Goal: Information Seeking & Learning: Get advice/opinions

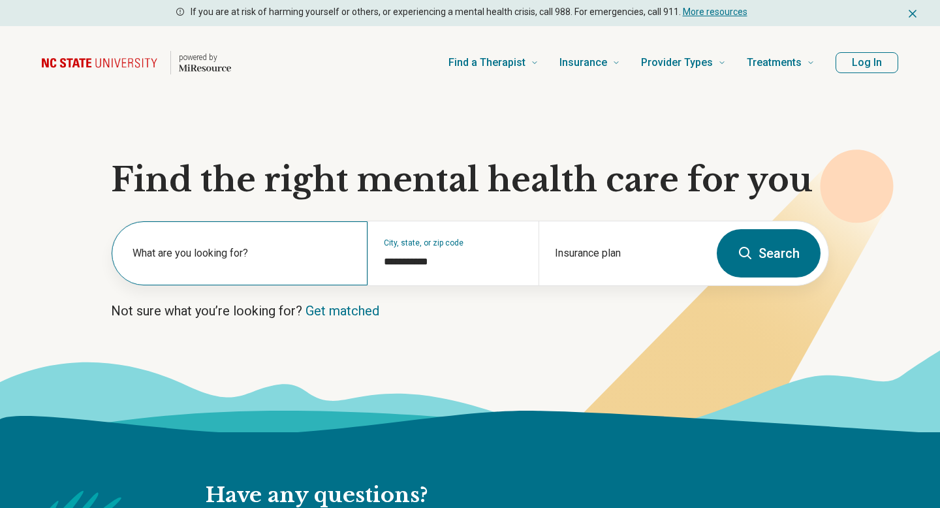
click at [282, 273] on div "What are you looking for?" at bounding box center [240, 253] width 256 height 64
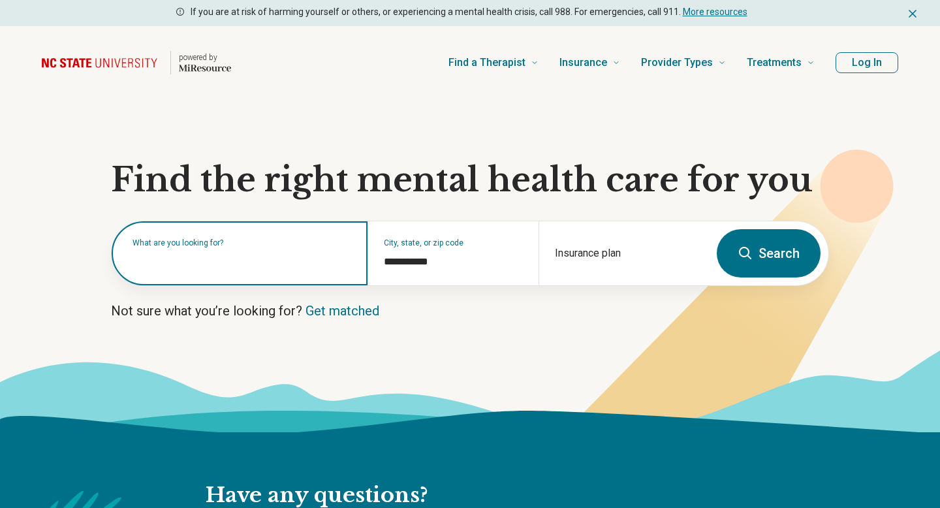
click at [307, 264] on input "text" at bounding box center [242, 260] width 219 height 16
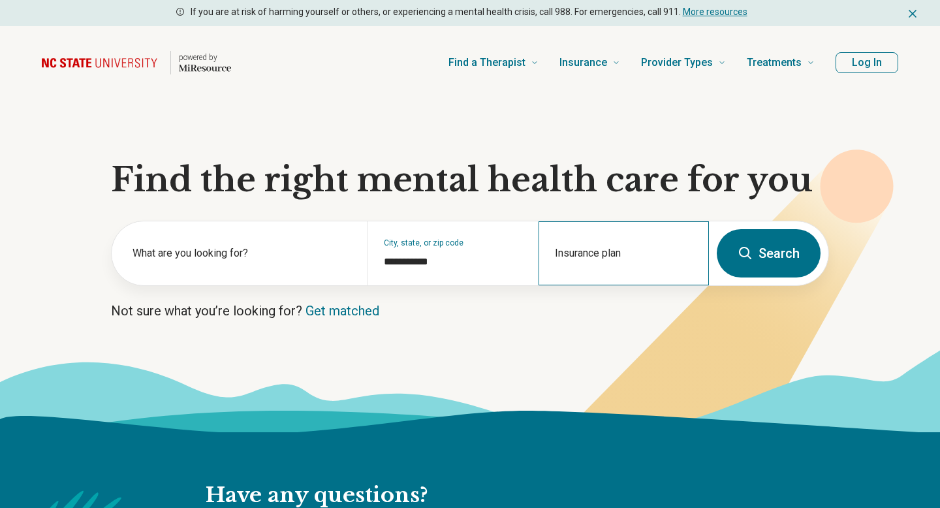
click at [613, 252] on div "Insurance plan" at bounding box center [624, 253] width 170 height 64
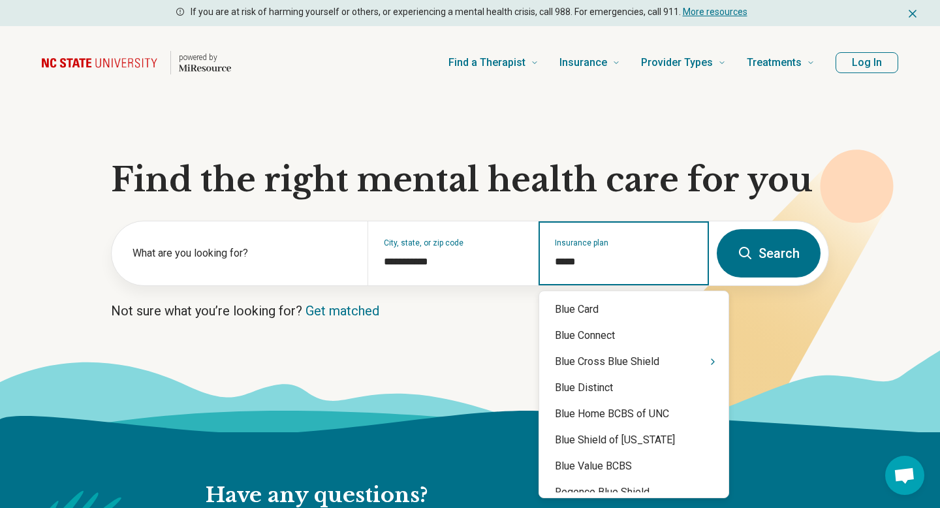
type input "******"
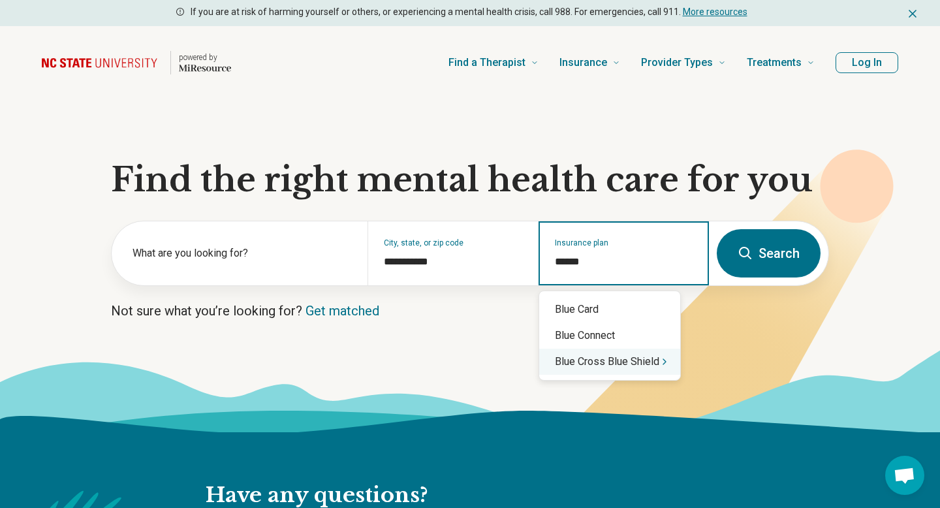
click at [665, 366] on icon "Suggestions" at bounding box center [665, 362] width 10 height 10
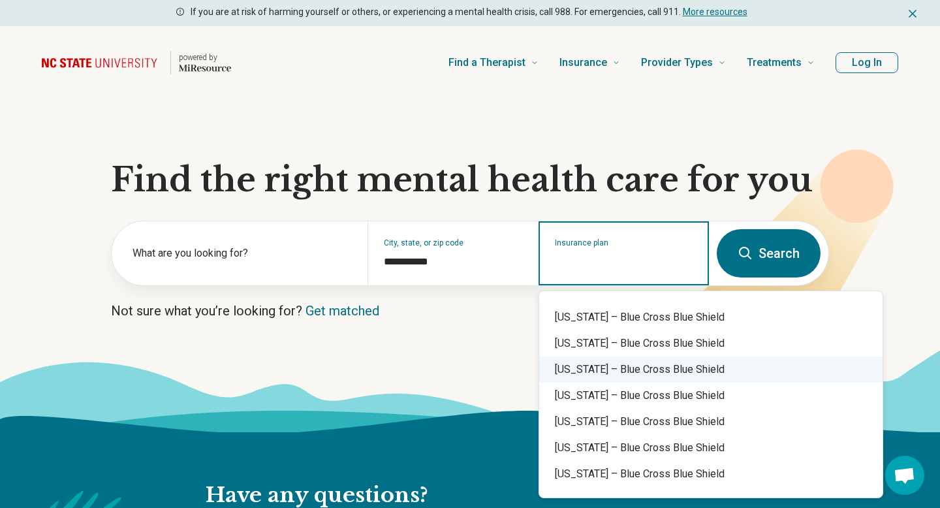
scroll to position [699, 0]
click at [665, 373] on div "North Carolina – Blue Cross Blue Shield" at bounding box center [710, 368] width 343 height 26
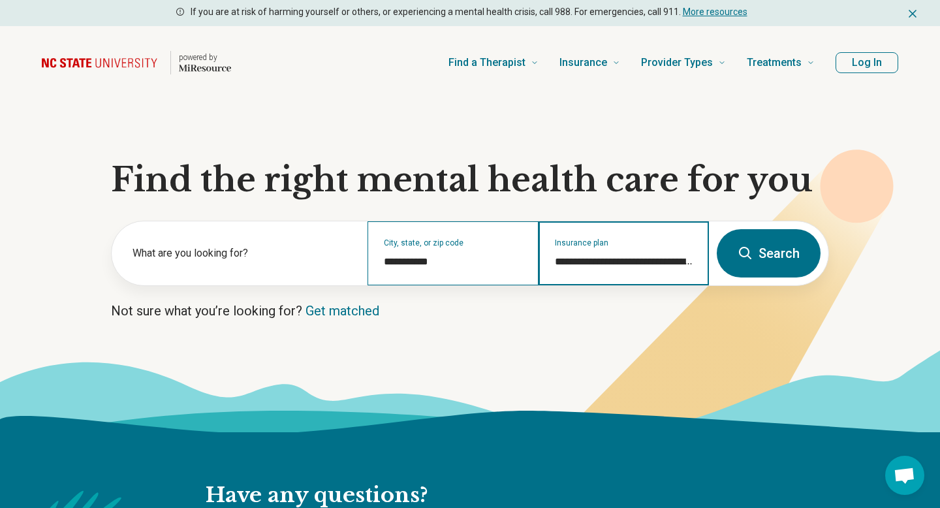
type input "**********"
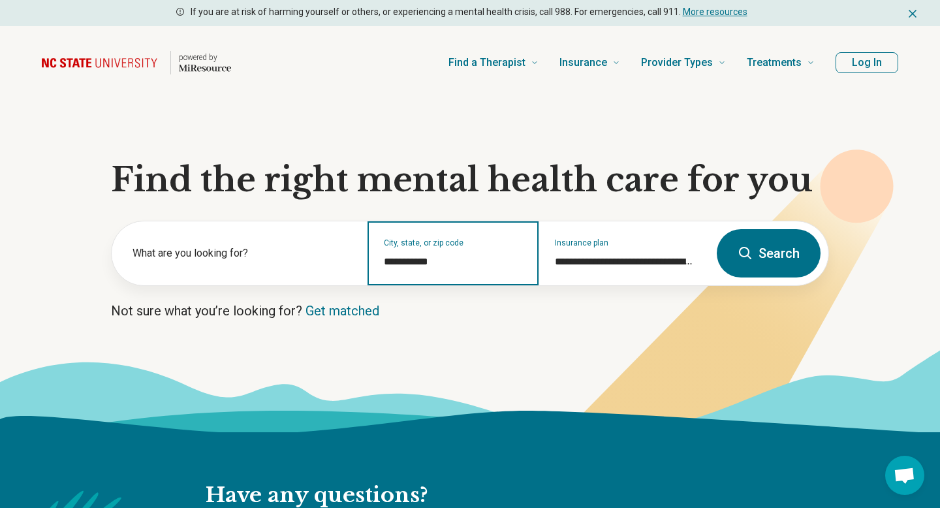
click at [405, 268] on input "**********" at bounding box center [453, 262] width 138 height 16
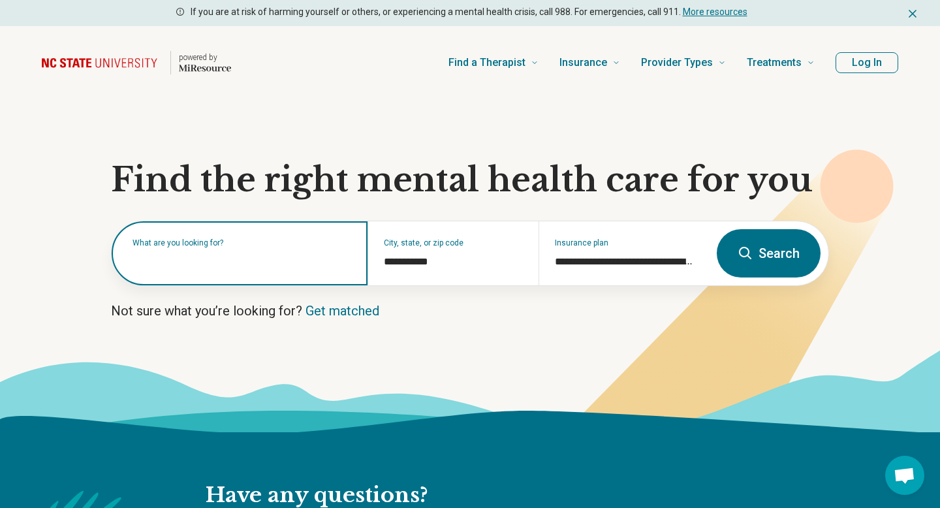
click at [264, 262] on input "text" at bounding box center [242, 260] width 219 height 16
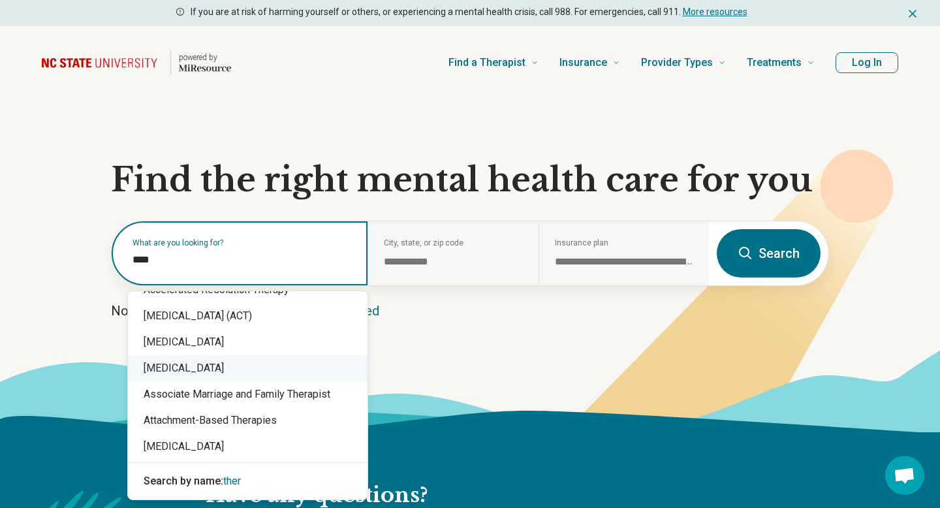
scroll to position [0, 0]
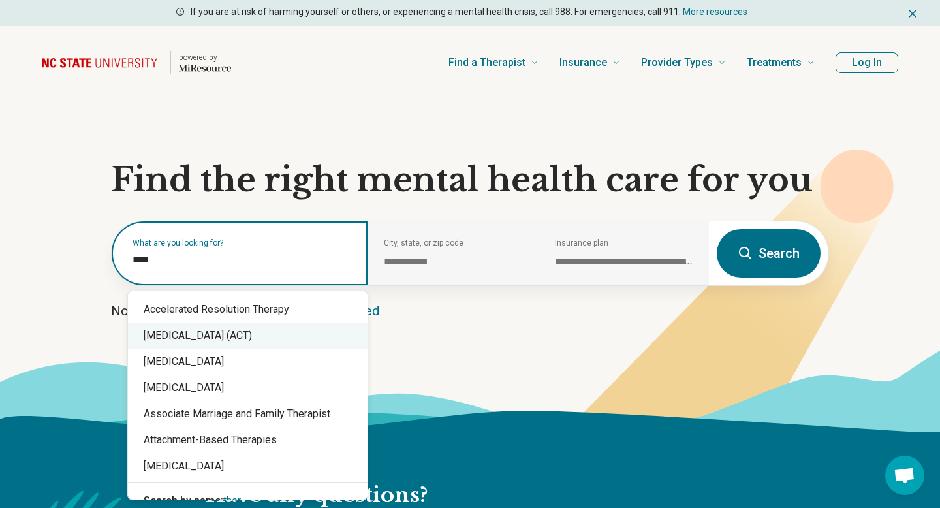
click at [215, 254] on input "****" at bounding box center [242, 260] width 219 height 16
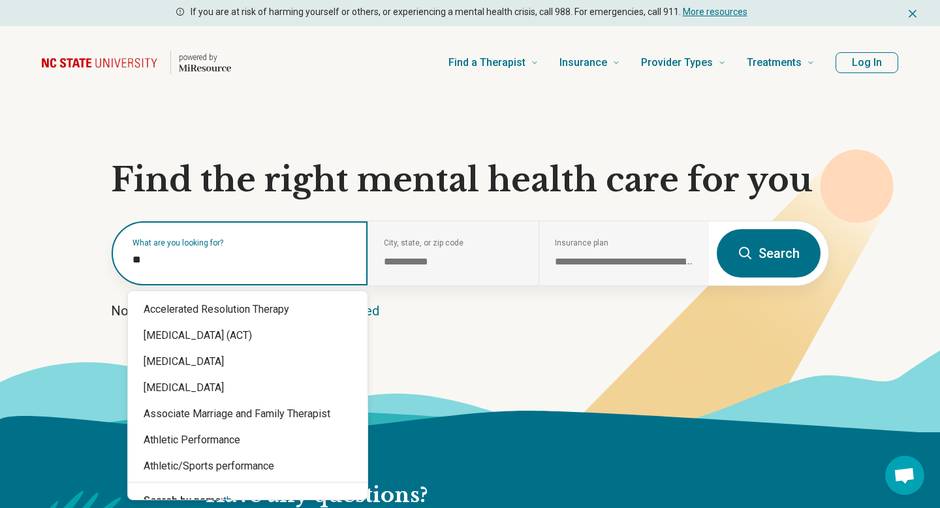
type input "*"
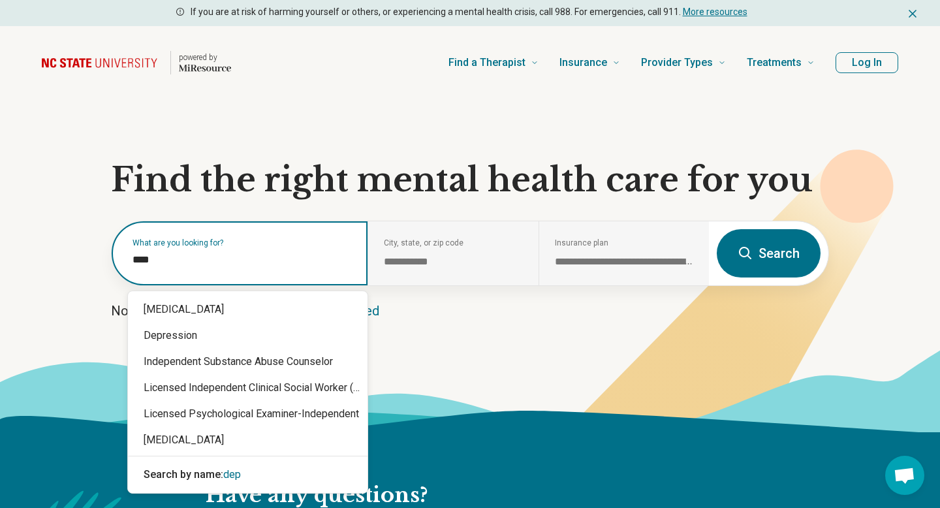
type input "*****"
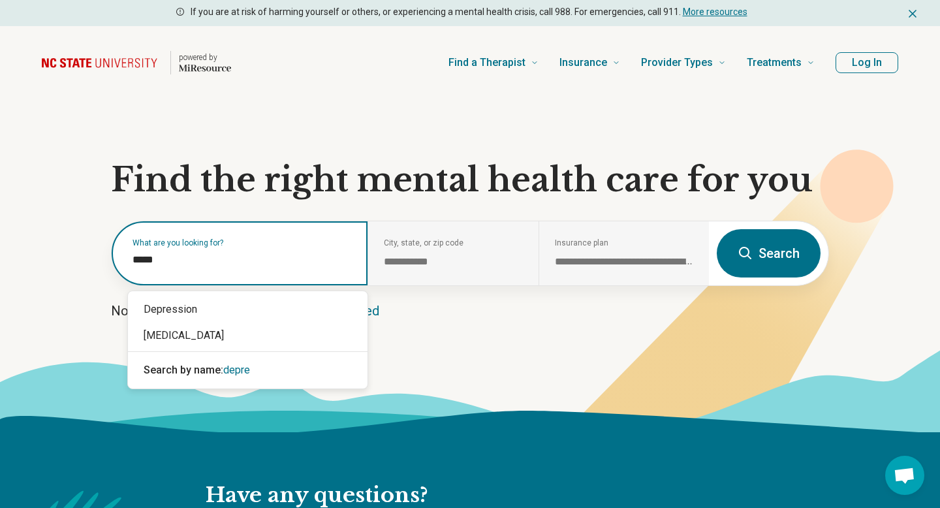
click at [221, 306] on div "Depression" at bounding box center [248, 309] width 240 height 26
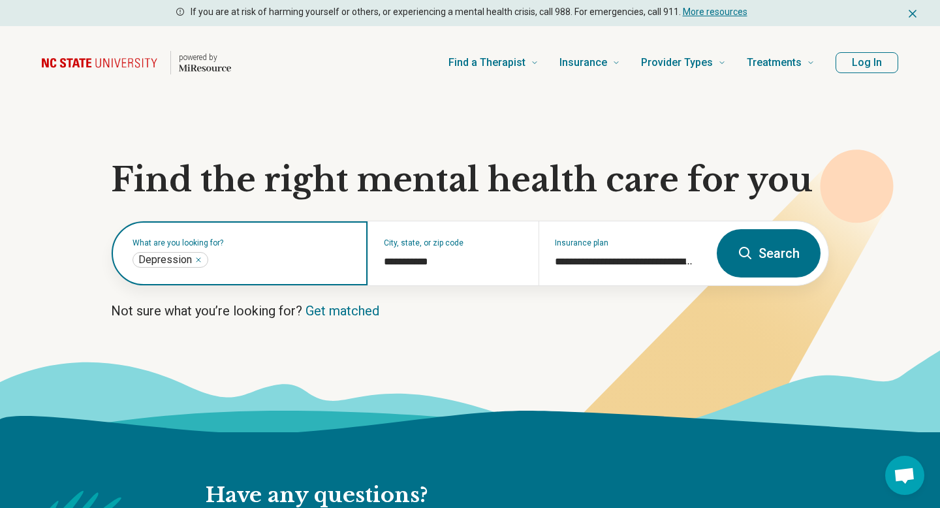
click at [280, 260] on input "text" at bounding box center [281, 260] width 141 height 16
click at [272, 262] on input "text" at bounding box center [281, 260] width 141 height 16
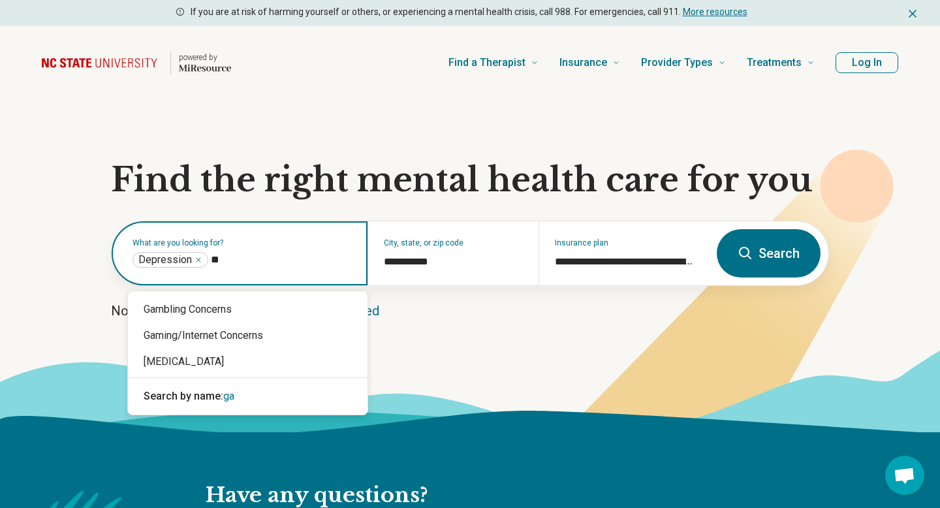
type input "*"
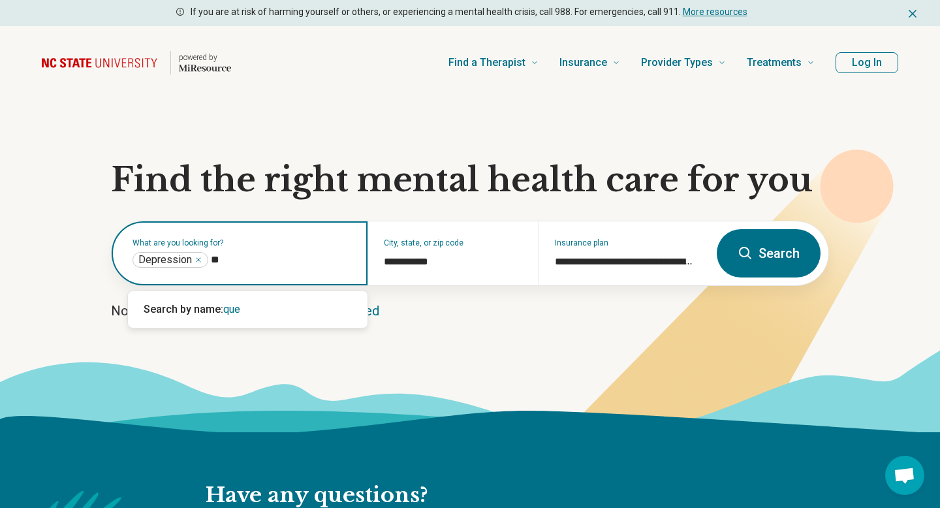
type input "*"
click at [273, 253] on input "text" at bounding box center [281, 260] width 141 height 16
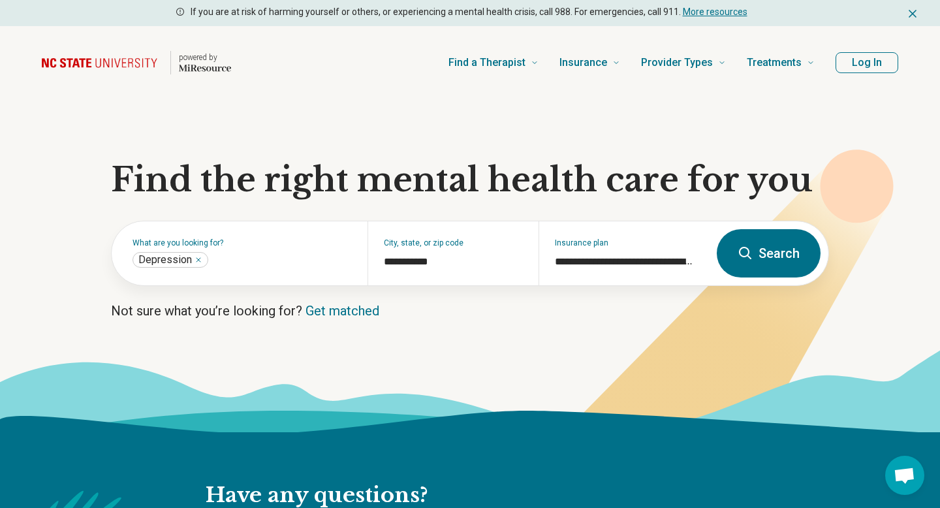
click at [736, 263] on button "Search" at bounding box center [769, 253] width 104 height 48
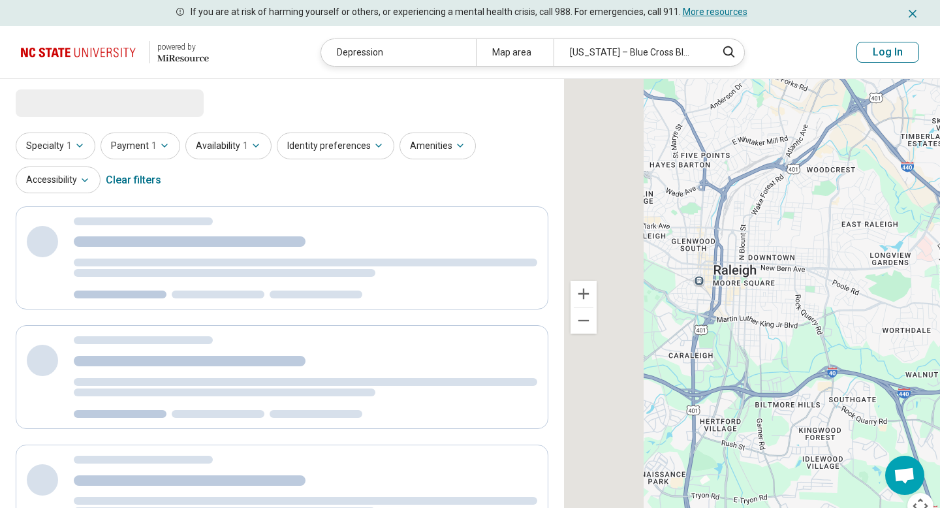
drag, startPoint x: 692, startPoint y: 328, endPoint x: 784, endPoint y: 328, distance: 92.7
click at [784, 328] on div at bounding box center [752, 307] width 376 height 456
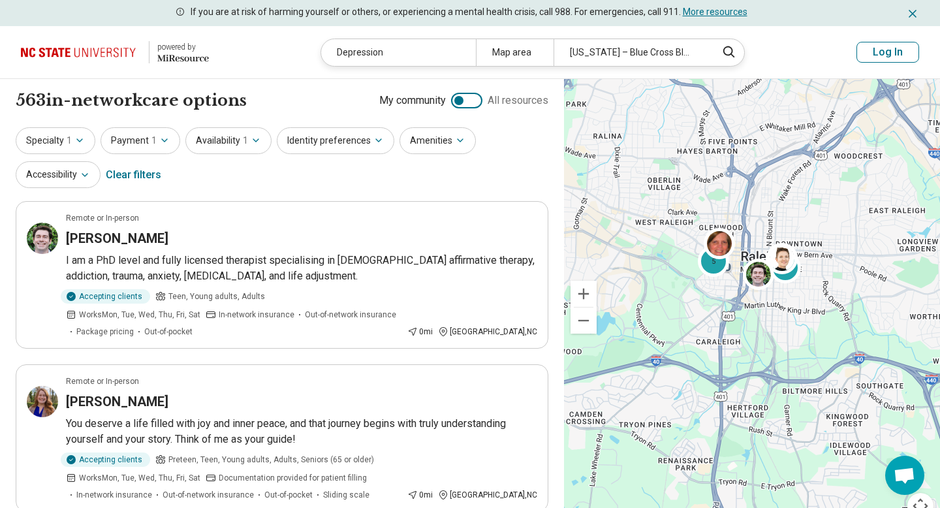
drag, startPoint x: 756, startPoint y: 339, endPoint x: 777, endPoint y: 323, distance: 26.1
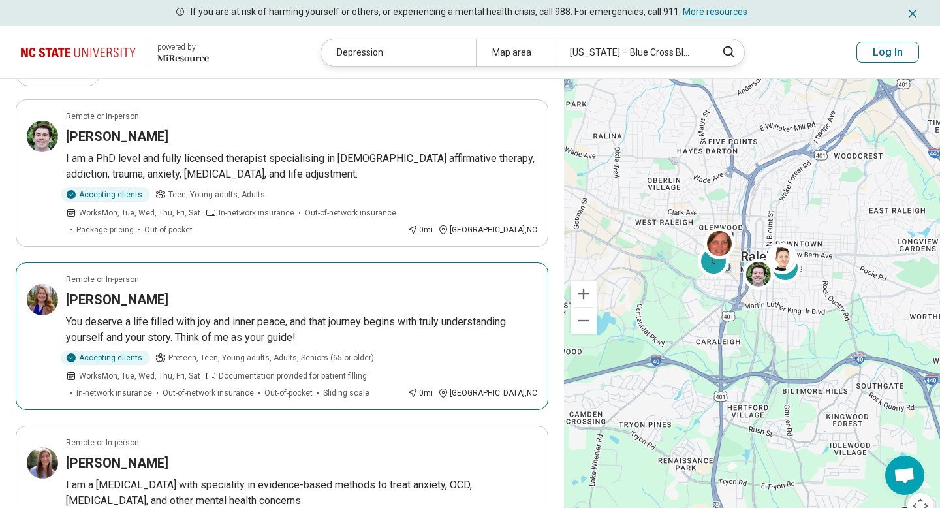
scroll to position [47, 0]
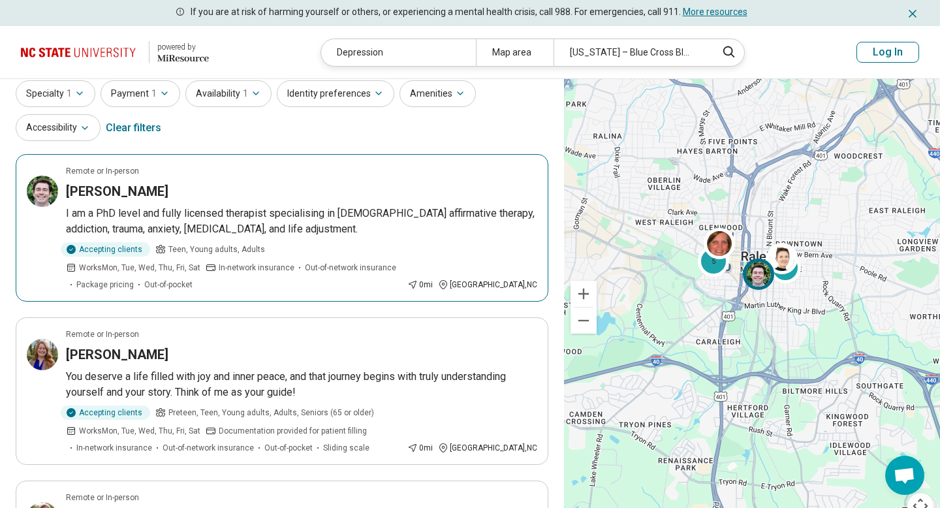
click at [135, 189] on h3 "Michael Eason" at bounding box center [117, 191] width 103 height 18
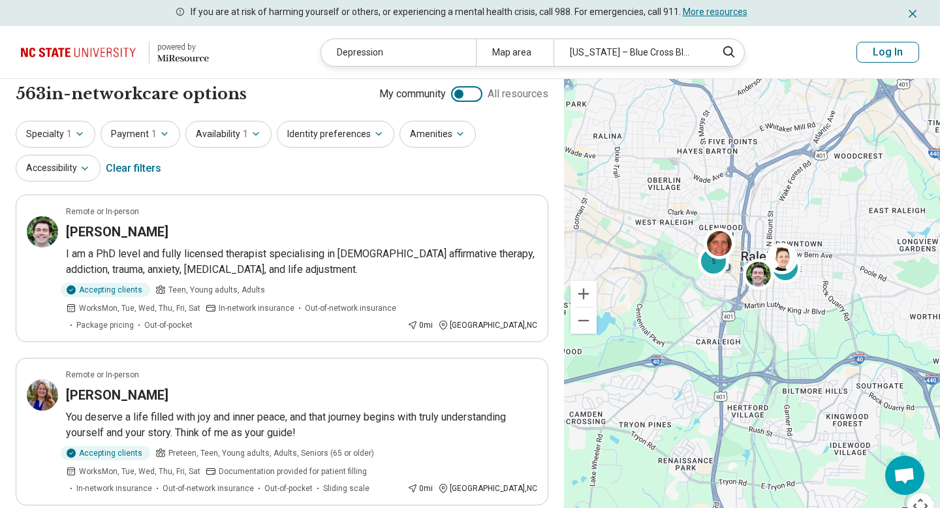
scroll to position [0, 0]
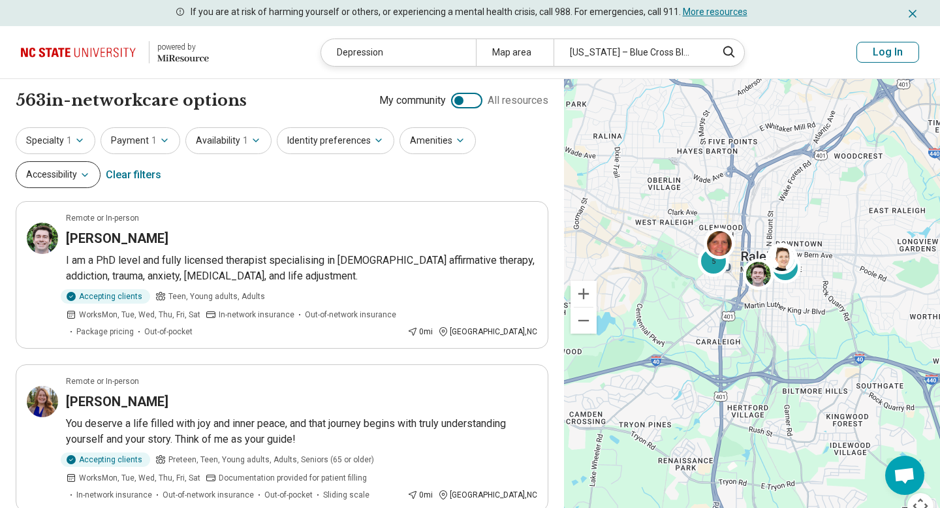
click at [72, 180] on button "Accessibility" at bounding box center [58, 174] width 85 height 27
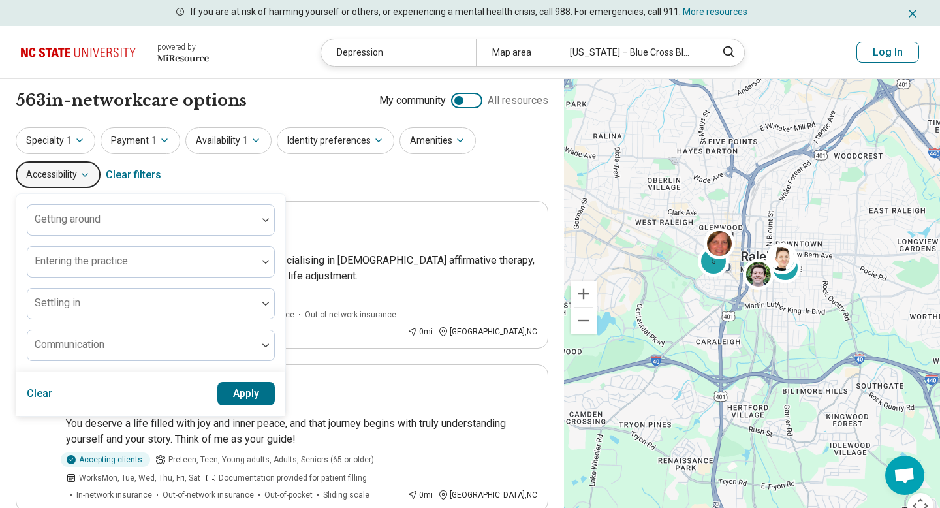
click at [76, 176] on button "Accessibility" at bounding box center [58, 174] width 85 height 27
click at [76, 138] on icon "button" at bounding box center [79, 140] width 10 height 10
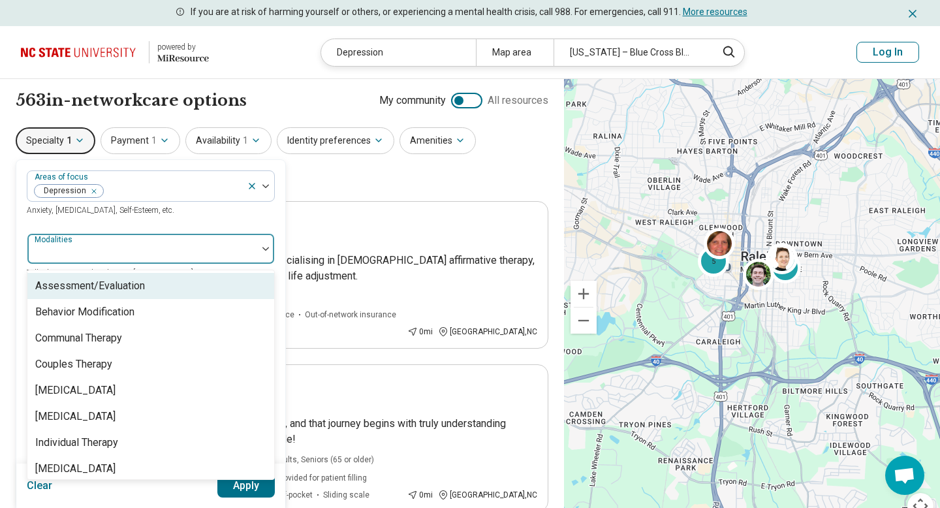
click at [259, 251] on div at bounding box center [265, 249] width 17 height 30
click at [262, 247] on img at bounding box center [265, 249] width 7 height 4
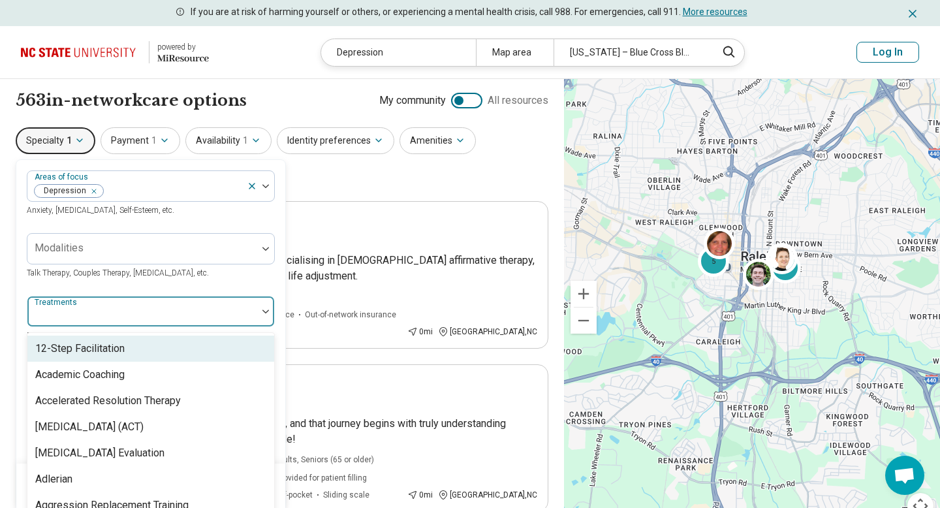
click at [263, 310] on img at bounding box center [265, 312] width 7 height 4
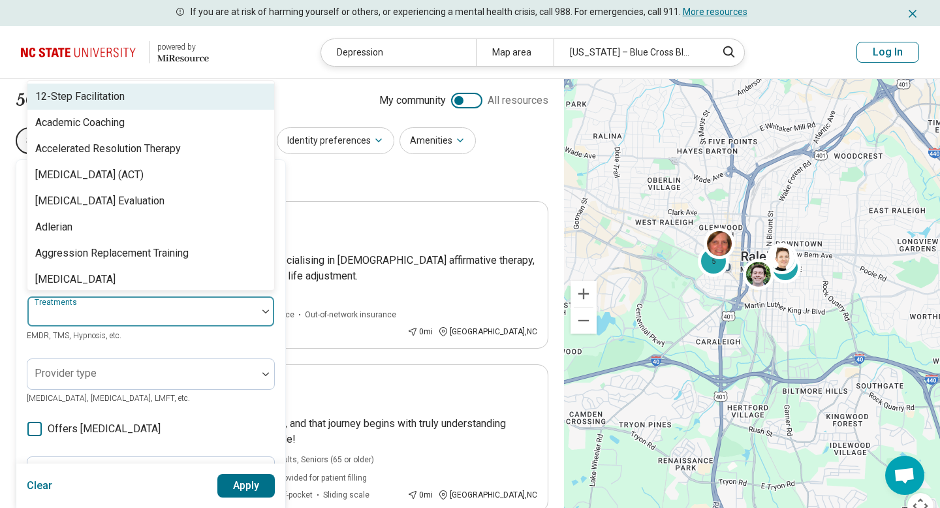
scroll to position [39, 0]
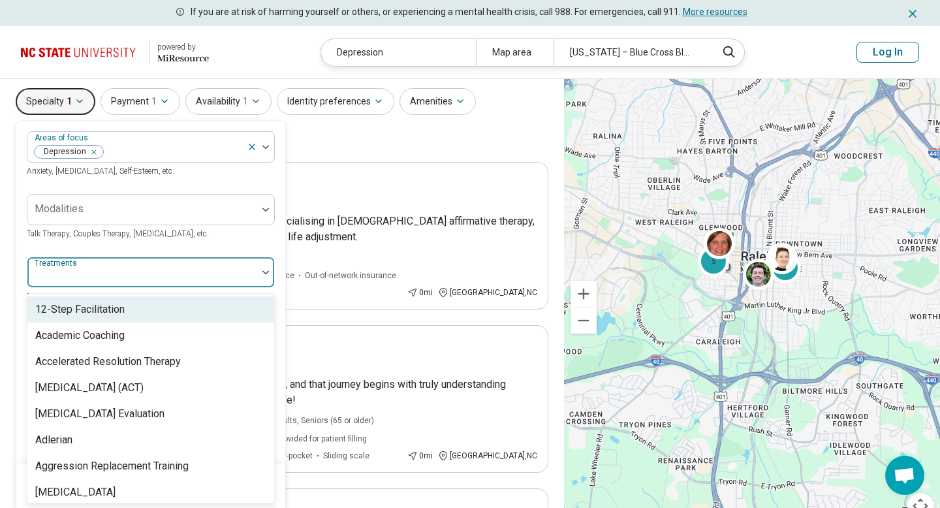
click at [259, 271] on div at bounding box center [265, 272] width 17 height 4
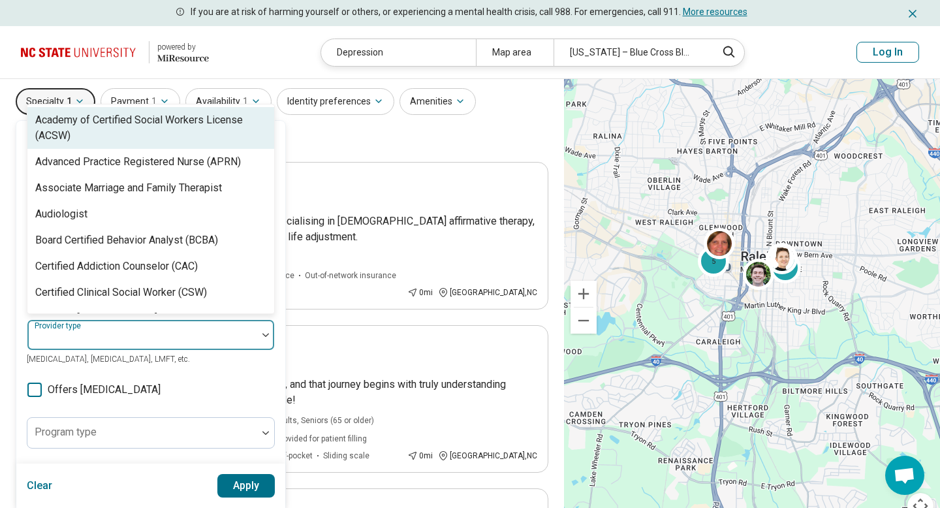
click at [268, 340] on div at bounding box center [265, 335] width 17 height 30
click at [268, 338] on div at bounding box center [265, 335] width 17 height 30
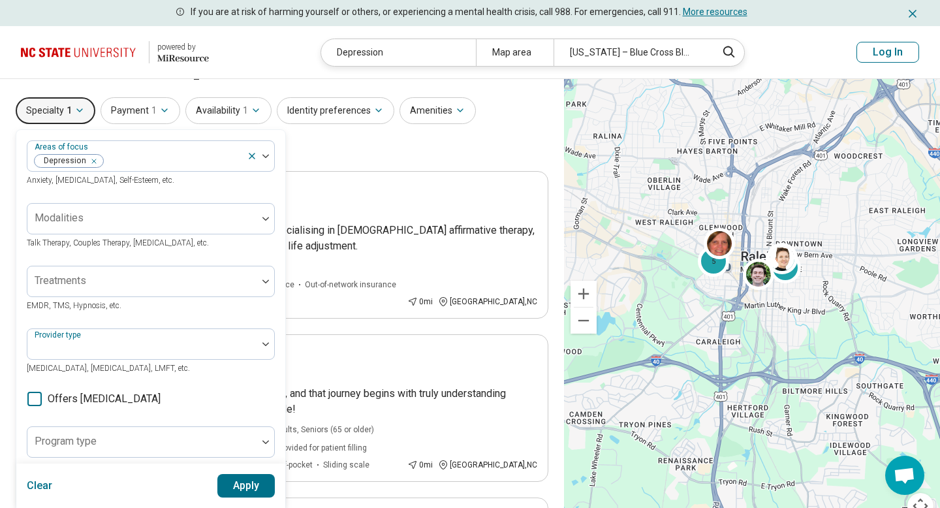
scroll to position [29, 0]
click at [35, 401] on icon at bounding box center [34, 399] width 14 height 14
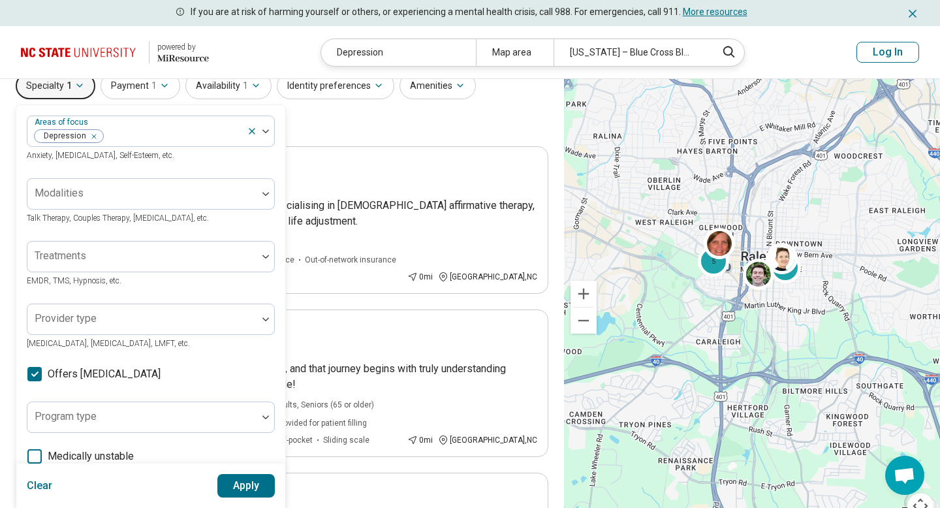
scroll to position [87, 0]
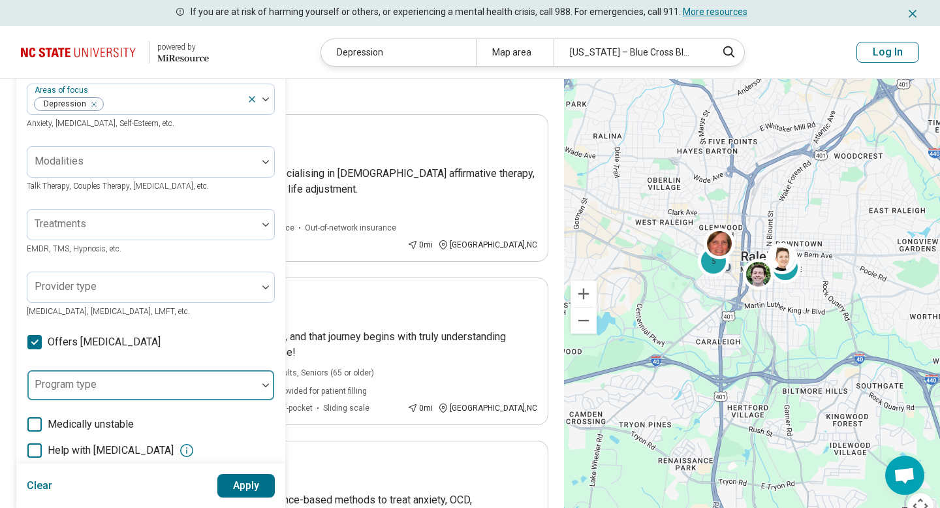
click at [227, 391] on div at bounding box center [142, 390] width 219 height 18
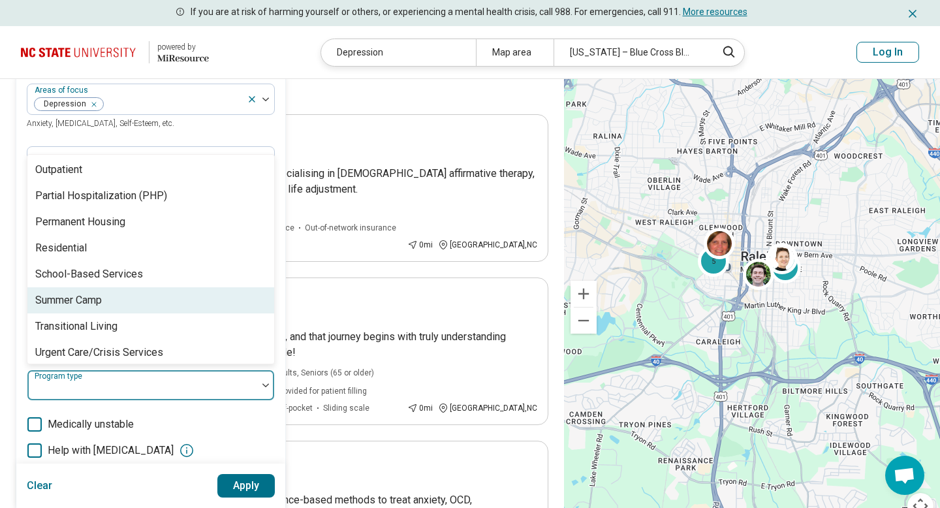
scroll to position [266, 0]
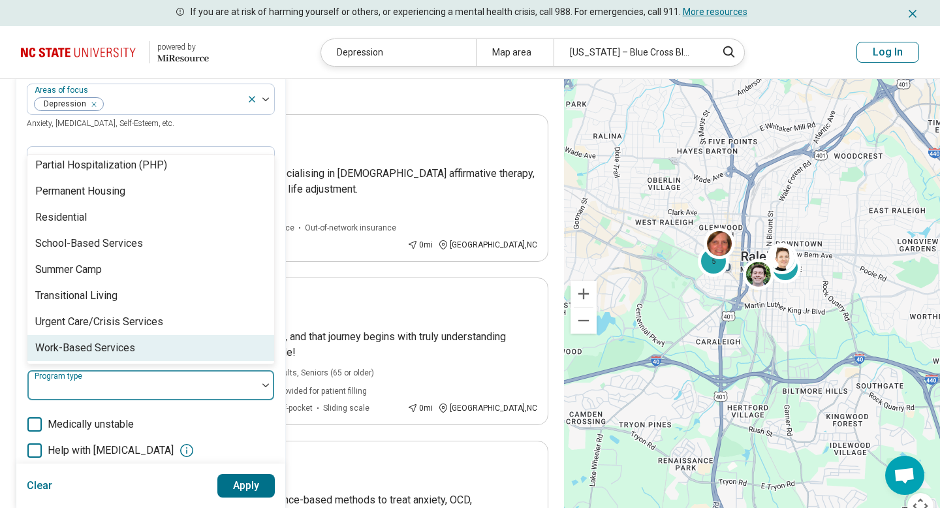
click at [246, 385] on div at bounding box center [142, 390] width 219 height 18
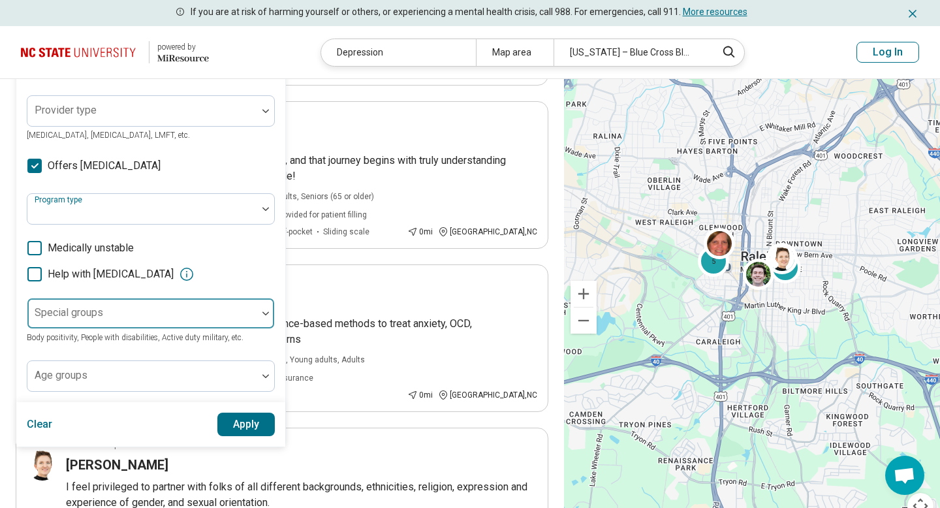
scroll to position [266, 0]
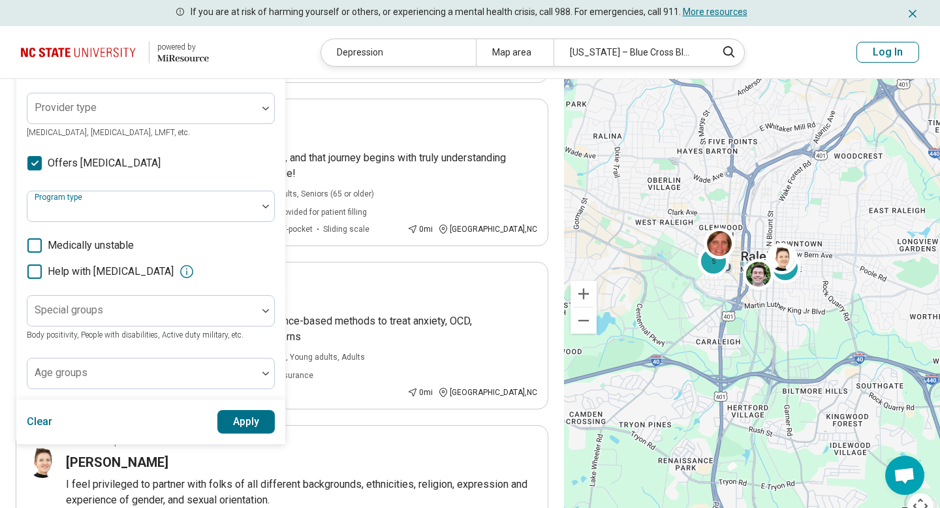
click at [195, 270] on icon at bounding box center [187, 272] width 16 height 16
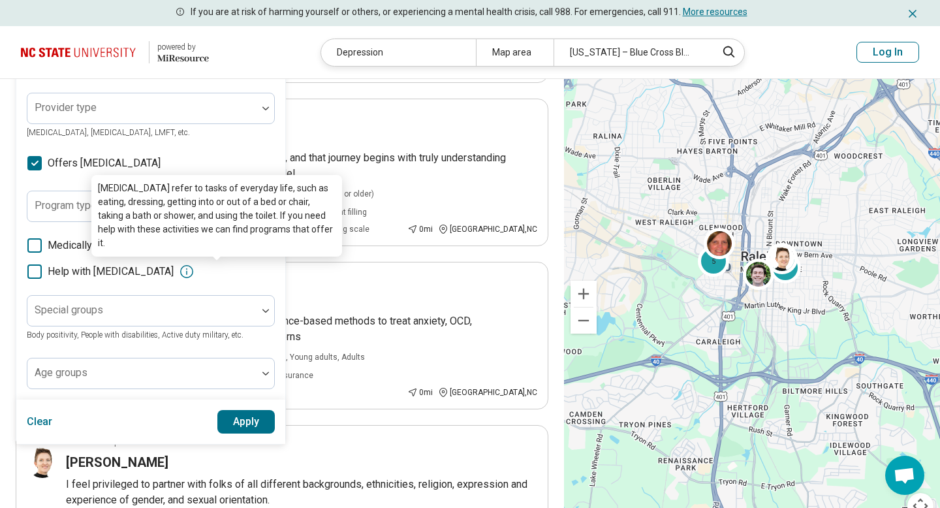
click at [195, 270] on icon at bounding box center [187, 272] width 16 height 16
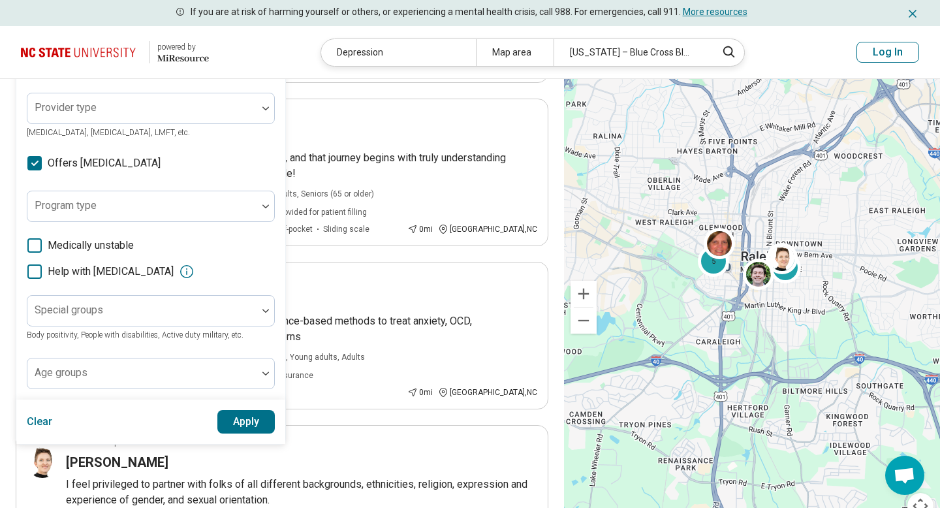
click at [180, 283] on div "Areas of focus Depression Anxiety, Depression, Self-Esteem, etc. Modalities Tal…" at bounding box center [151, 147] width 248 height 485
click at [32, 278] on div "Areas of focus Depression Anxiety, Depression, Self-Esteem, etc. Modalities Tal…" at bounding box center [151, 147] width 248 height 485
click at [35, 274] on icon at bounding box center [34, 271] width 14 height 14
click at [261, 366] on div at bounding box center [265, 373] width 17 height 30
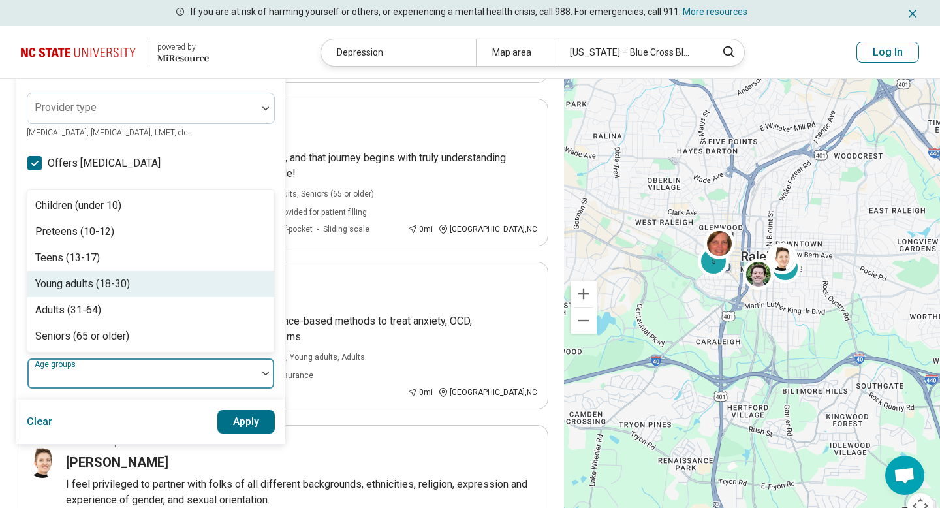
click at [160, 285] on div "Young adults (18-30)" at bounding box center [150, 284] width 247 height 26
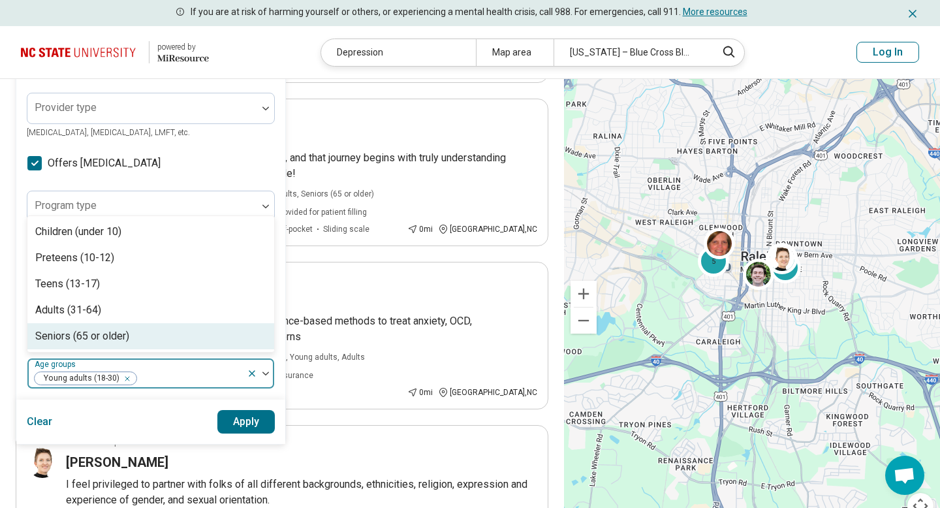
click at [221, 376] on div at bounding box center [190, 379] width 104 height 18
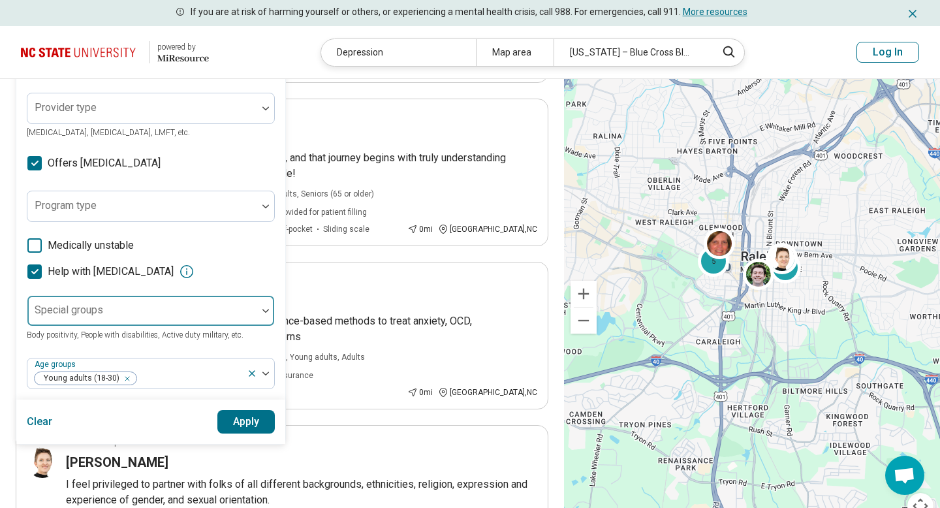
click at [209, 308] on div at bounding box center [142, 316] width 219 height 18
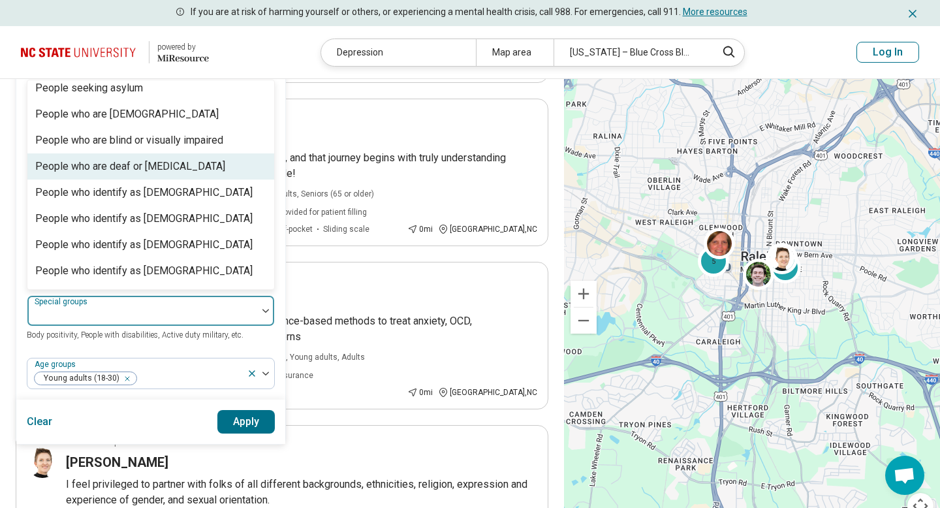
scroll to position [308, 0]
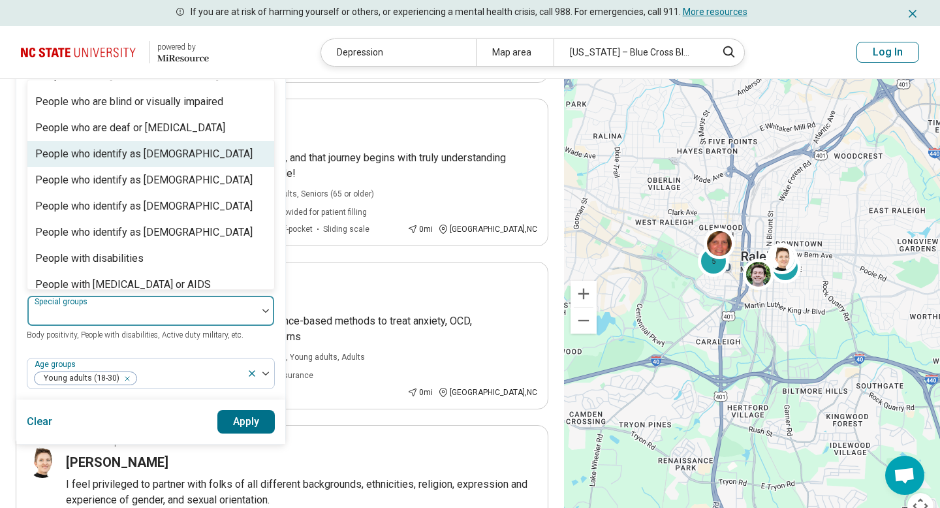
click at [127, 155] on div "People who identify as [DEMOGRAPHIC_DATA]" at bounding box center [143, 154] width 217 height 16
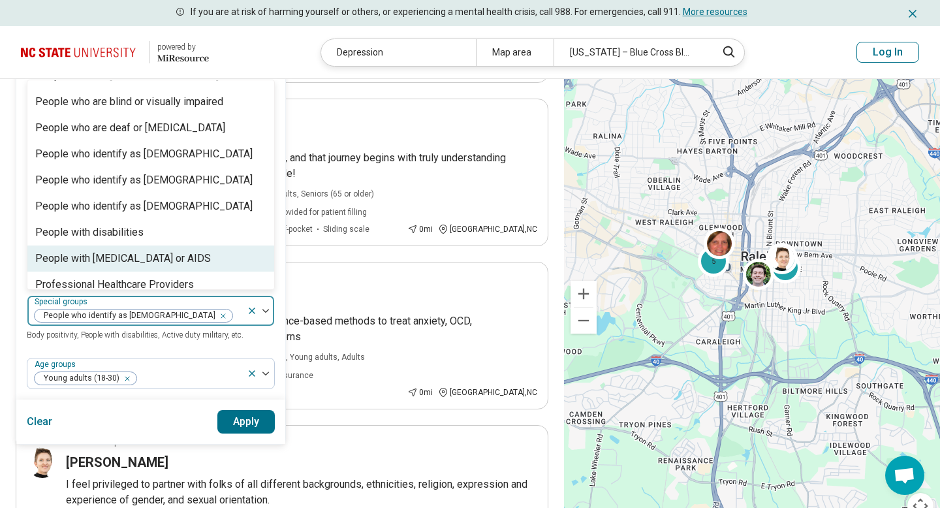
click at [244, 417] on button "Apply" at bounding box center [246, 422] width 58 height 24
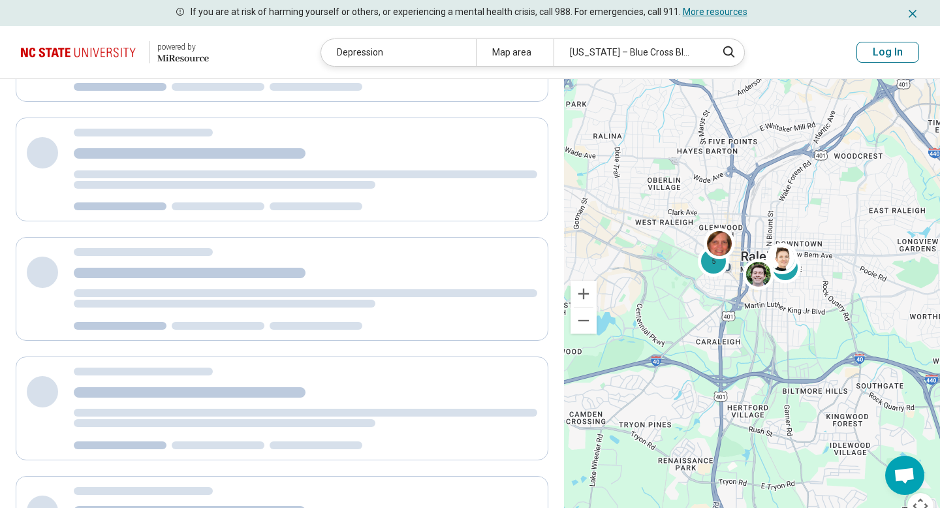
scroll to position [49, 0]
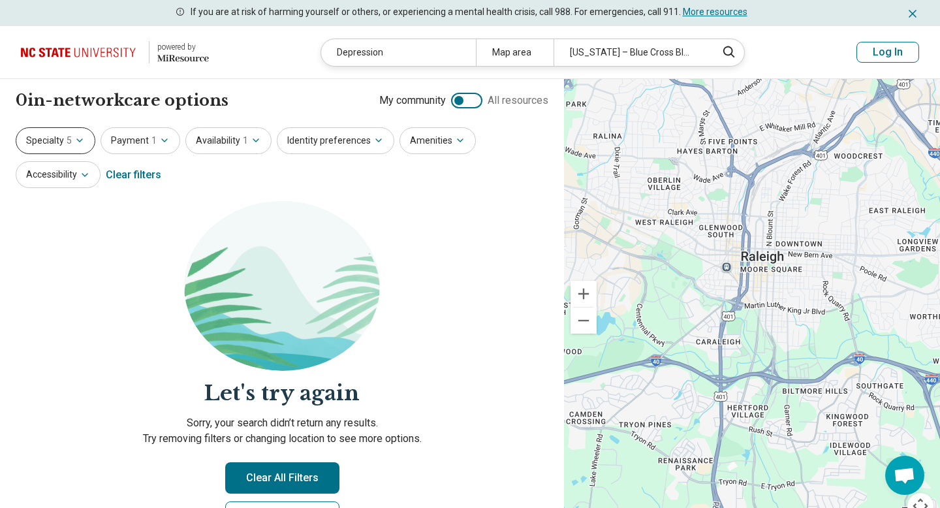
click at [80, 140] on icon "button" at bounding box center [79, 140] width 5 height 3
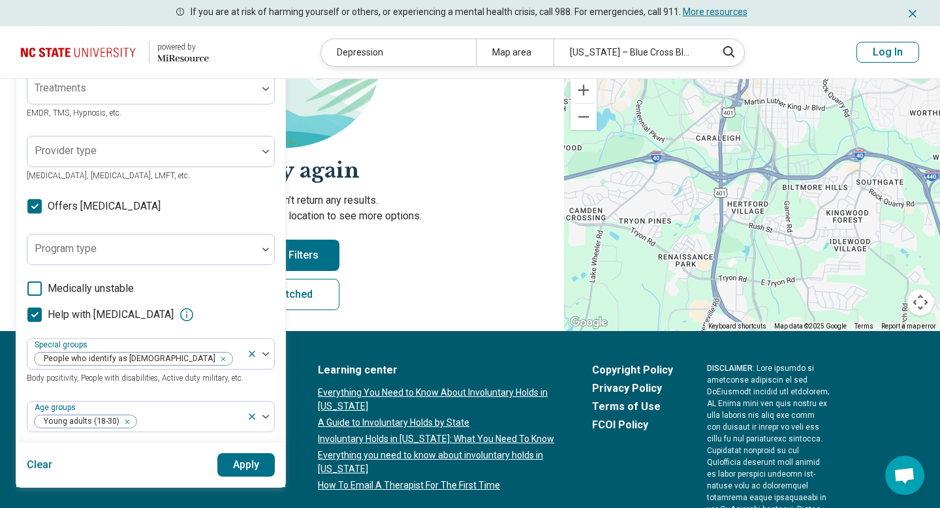
scroll to position [238, 0]
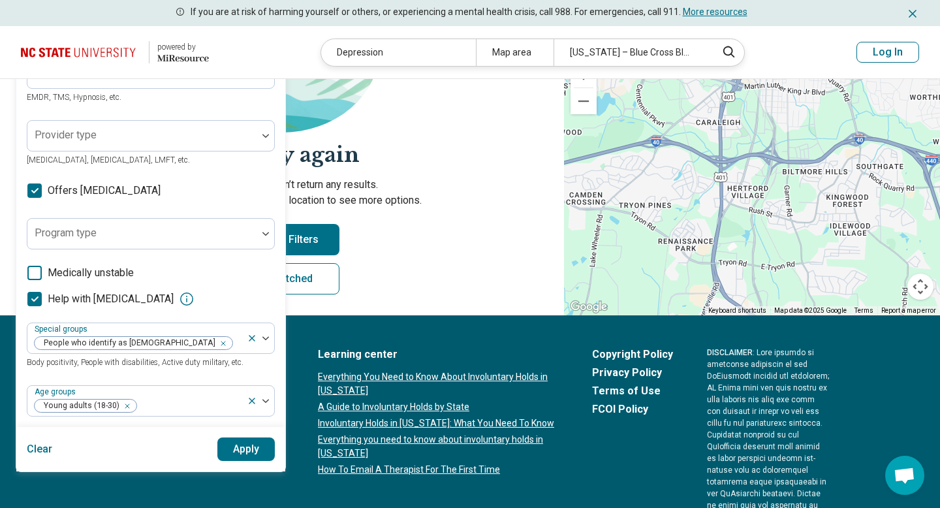
click at [41, 300] on icon at bounding box center [34, 299] width 14 height 14
click at [245, 457] on button "Apply" at bounding box center [246, 449] width 58 height 24
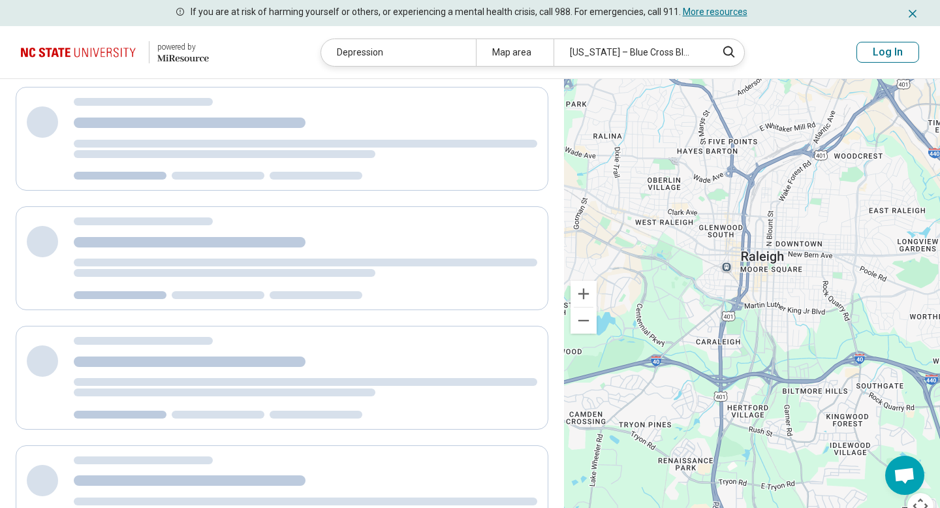
scroll to position [0, 0]
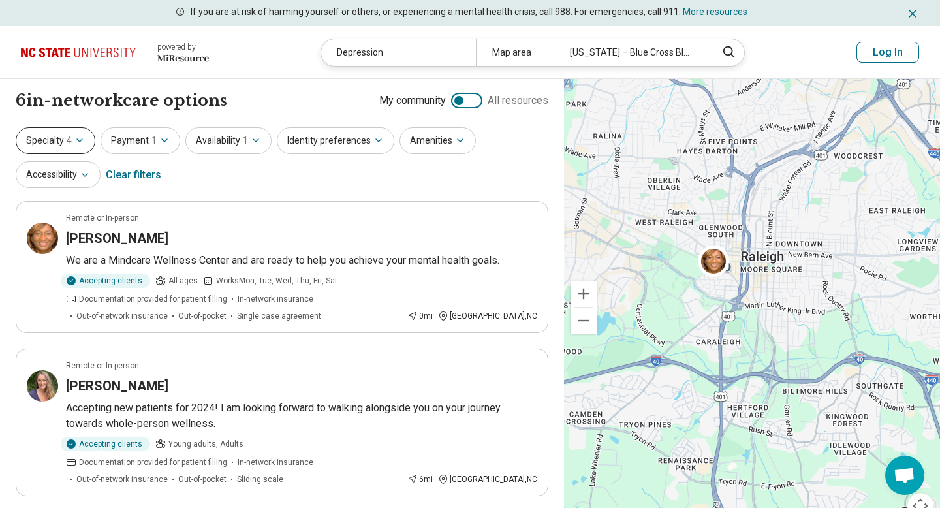
click at [76, 149] on button "Specialty 4" at bounding box center [56, 140] width 80 height 27
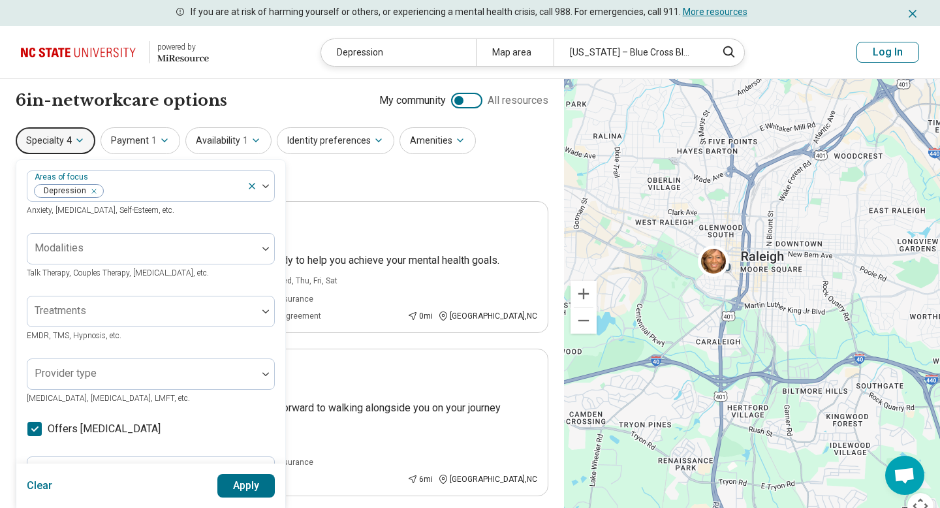
click at [76, 146] on button "Specialty 4" at bounding box center [56, 140] width 80 height 27
click at [85, 144] on button "Specialty 4" at bounding box center [56, 140] width 80 height 27
click at [74, 138] on icon "button" at bounding box center [79, 140] width 10 height 10
click at [369, 168] on div "Specialty 4 Areas of focus Depression Anxiety, Depression, Self-Esteem, etc. Mo…" at bounding box center [282, 158] width 533 height 63
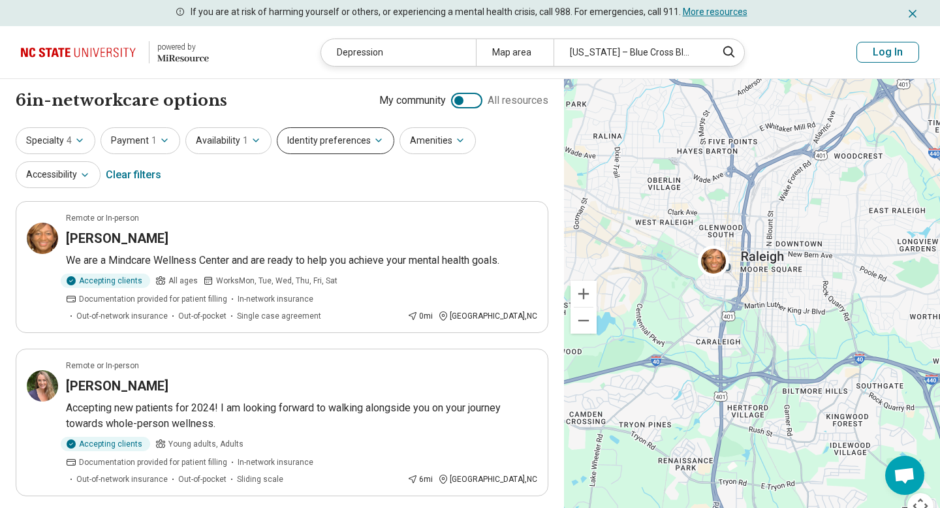
click at [374, 135] on icon "button" at bounding box center [379, 140] width 10 height 10
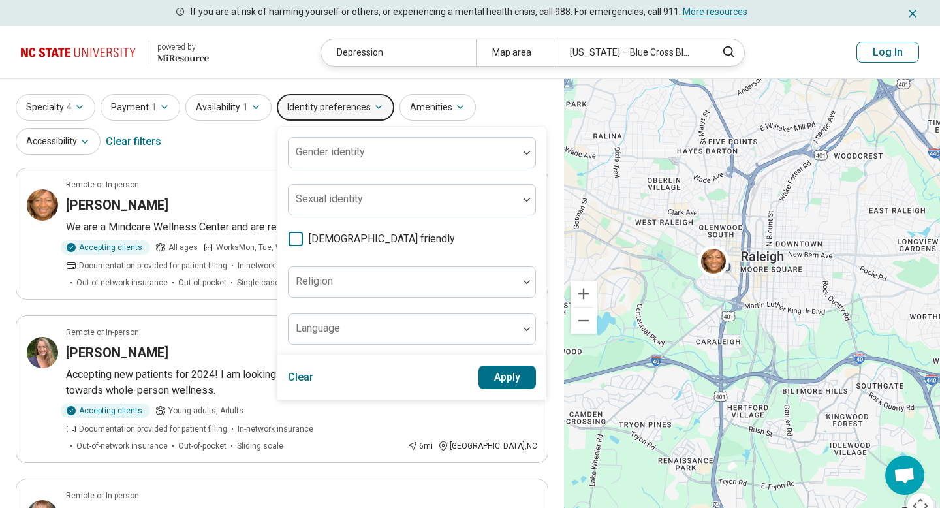
scroll to position [72, 0]
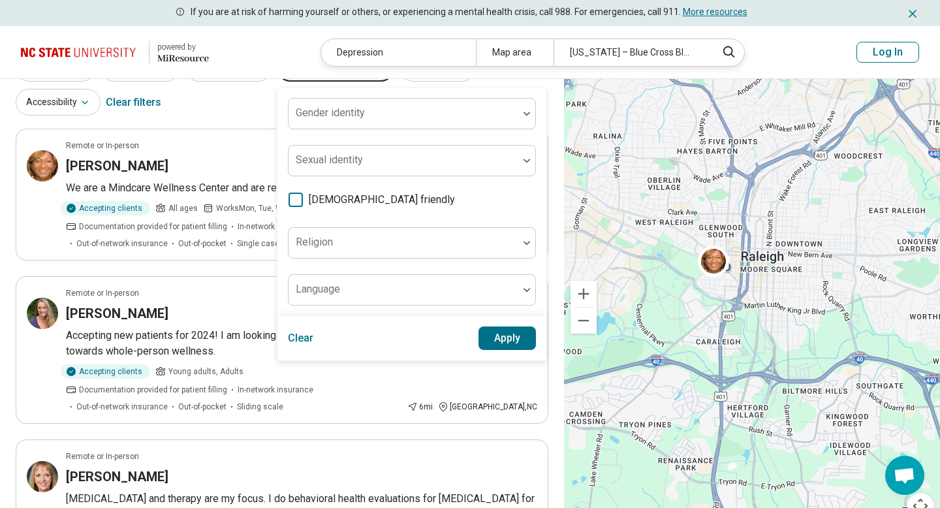
click at [298, 200] on icon at bounding box center [296, 200] width 14 height 14
click at [504, 336] on button "Apply" at bounding box center [508, 338] width 58 height 24
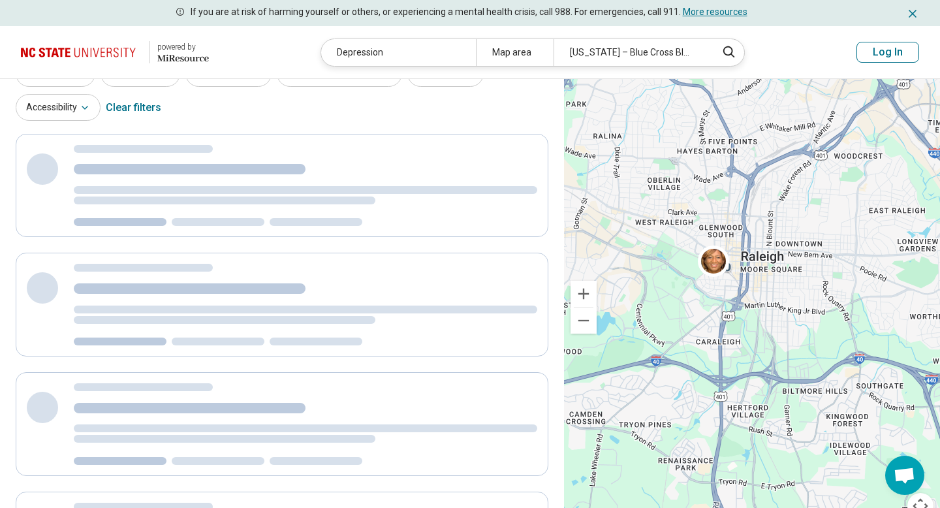
scroll to position [28, 0]
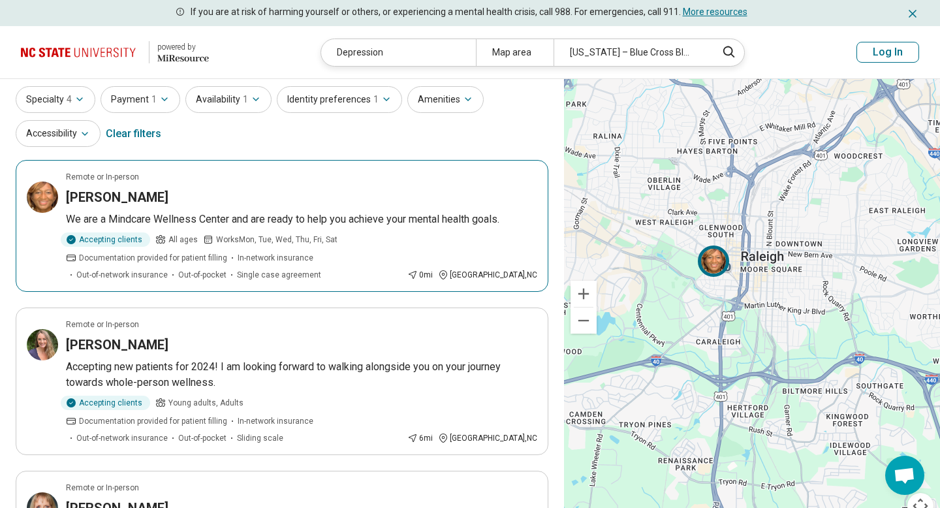
scroll to position [92, 0]
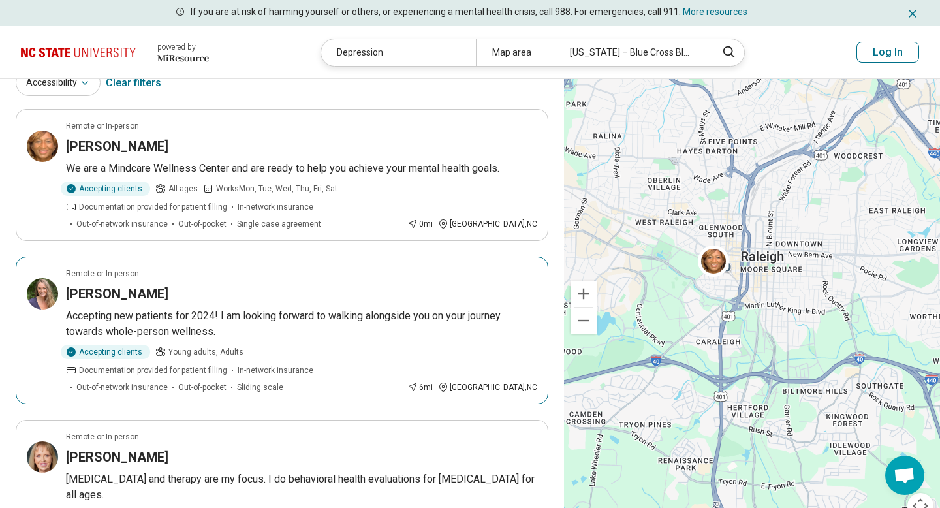
click at [144, 292] on h3 "[PERSON_NAME]" at bounding box center [117, 294] width 103 height 18
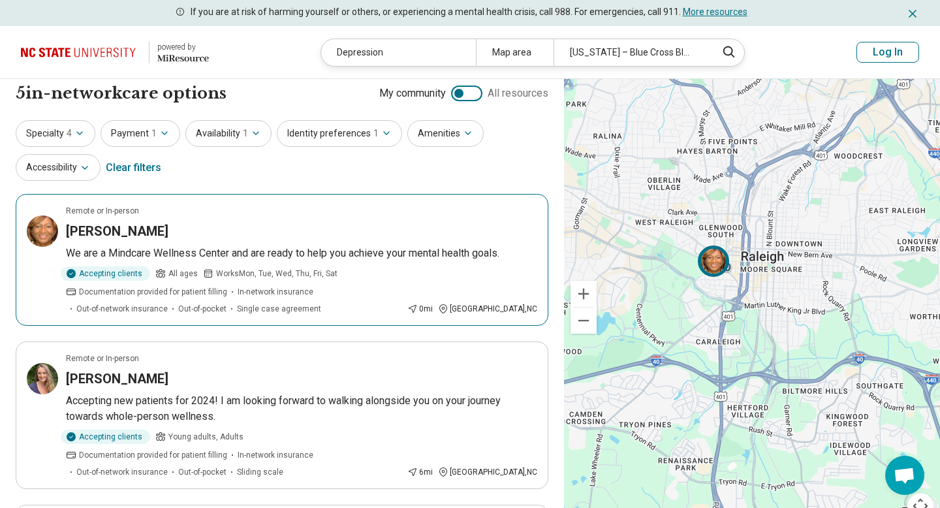
scroll to position [0, 0]
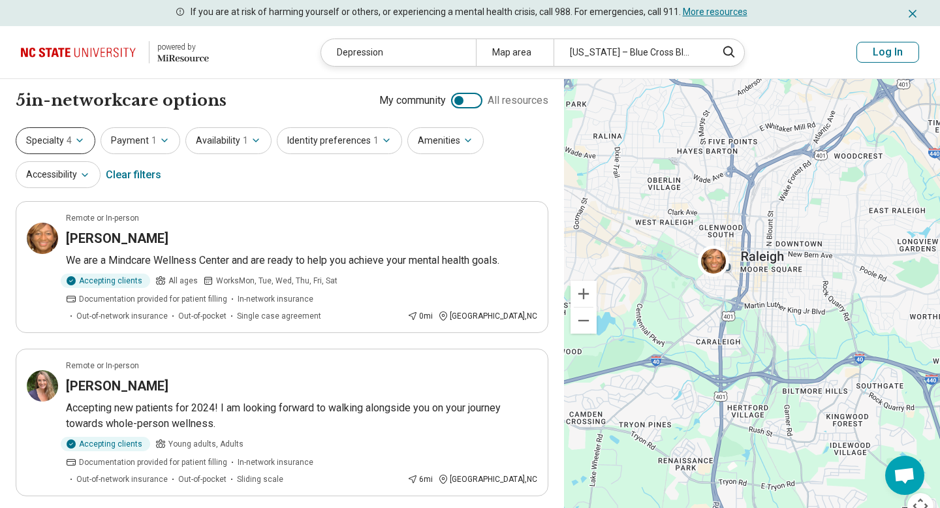
click at [89, 141] on button "Specialty 4" at bounding box center [56, 140] width 80 height 27
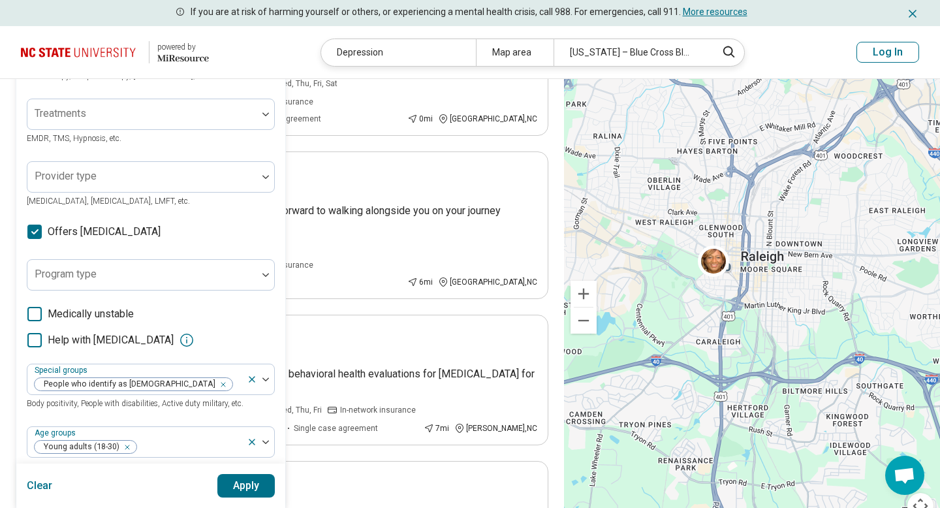
scroll to position [186, 0]
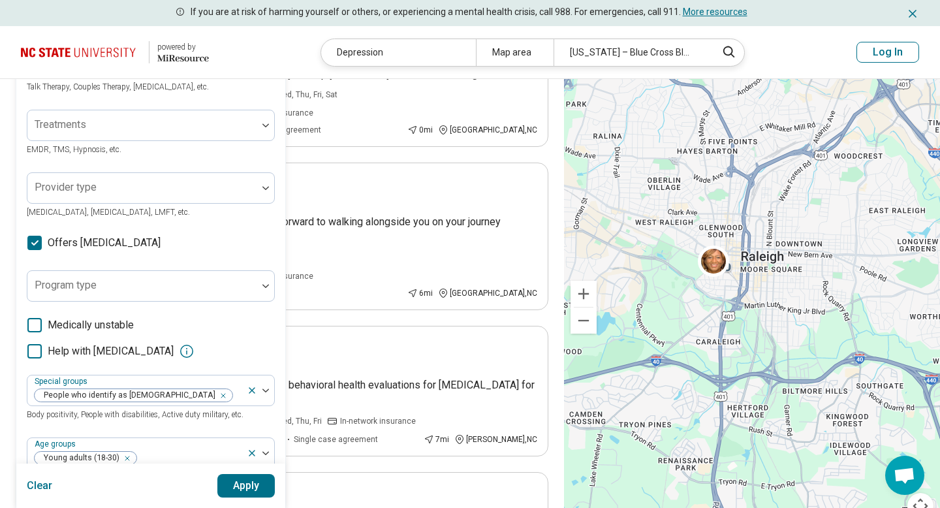
click at [40, 248] on icon at bounding box center [34, 243] width 14 height 14
click at [247, 477] on button "Apply" at bounding box center [246, 486] width 58 height 24
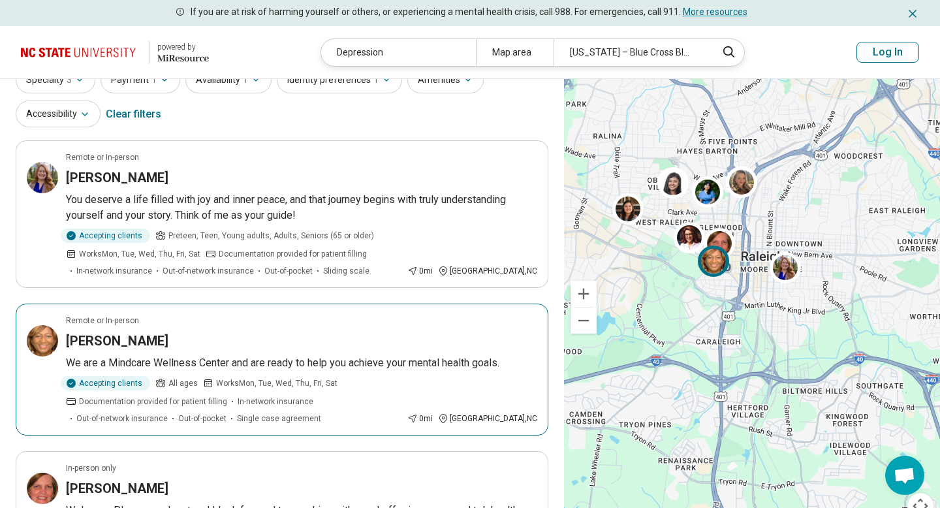
scroll to position [31, 0]
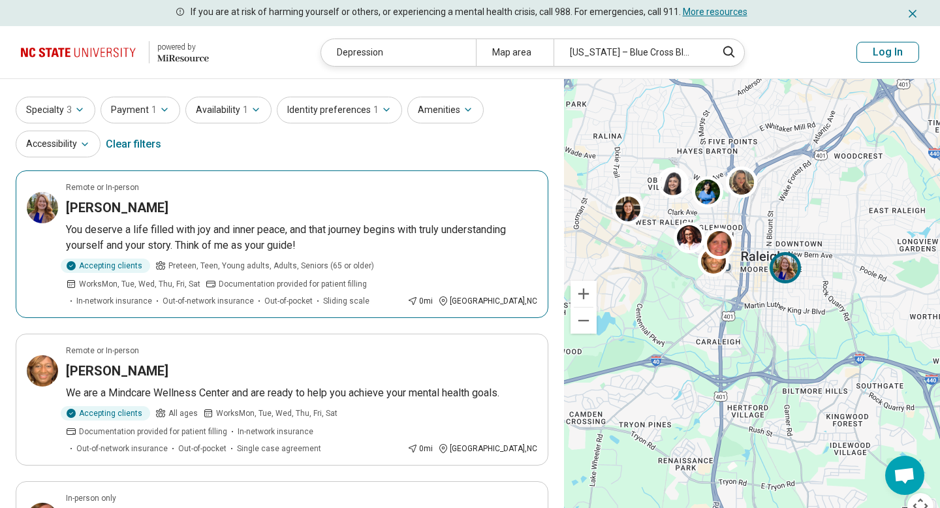
click at [340, 232] on p "You deserve a life filled with joy and inner peace, and that journey begins wit…" at bounding box center [301, 237] width 471 height 31
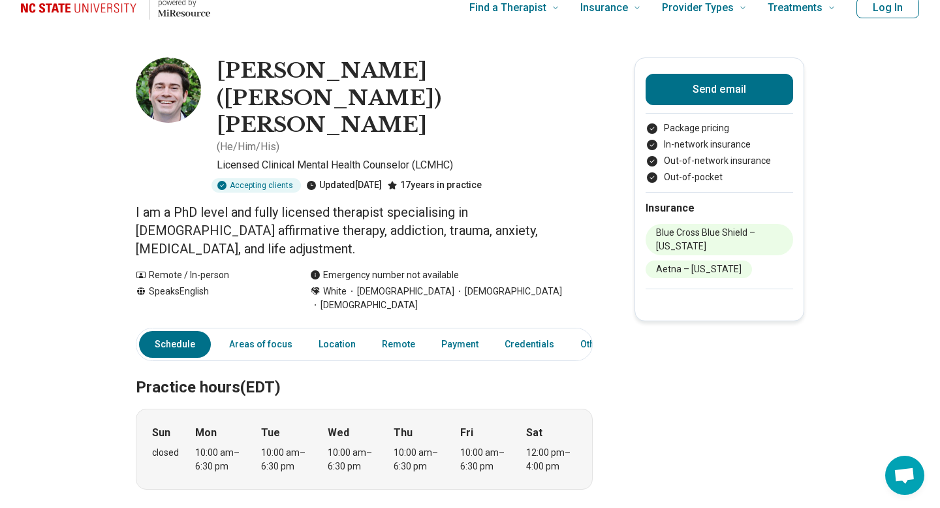
scroll to position [16, 0]
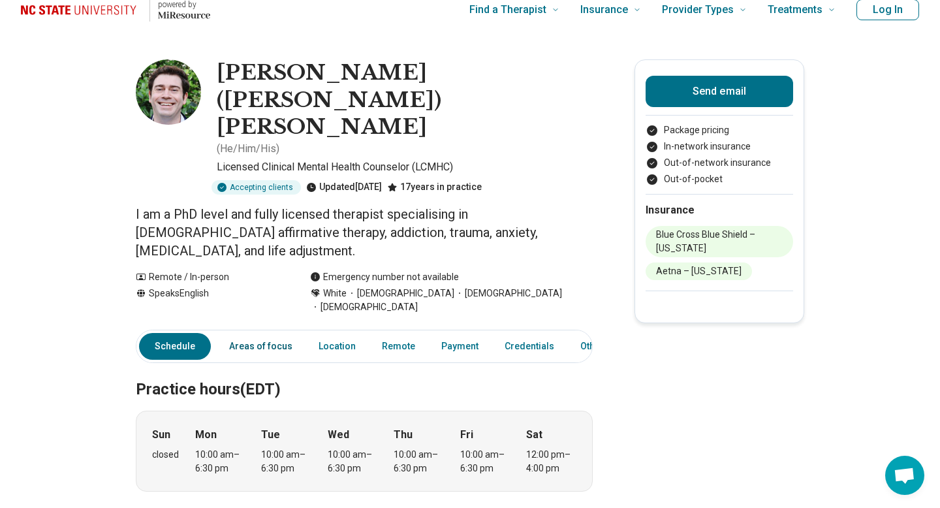
click at [266, 333] on link "Areas of focus" at bounding box center [260, 346] width 79 height 27
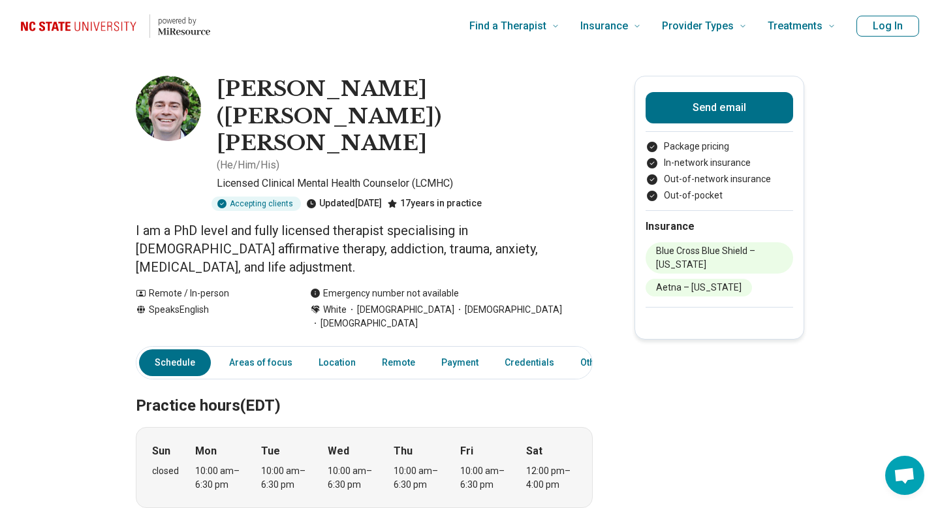
scroll to position [10, 0]
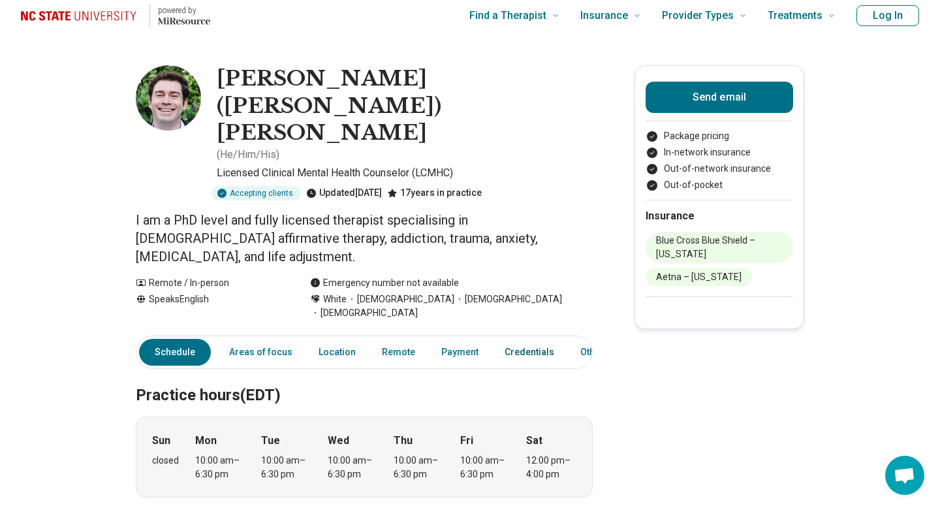
click at [522, 339] on link "Credentials" at bounding box center [529, 352] width 65 height 27
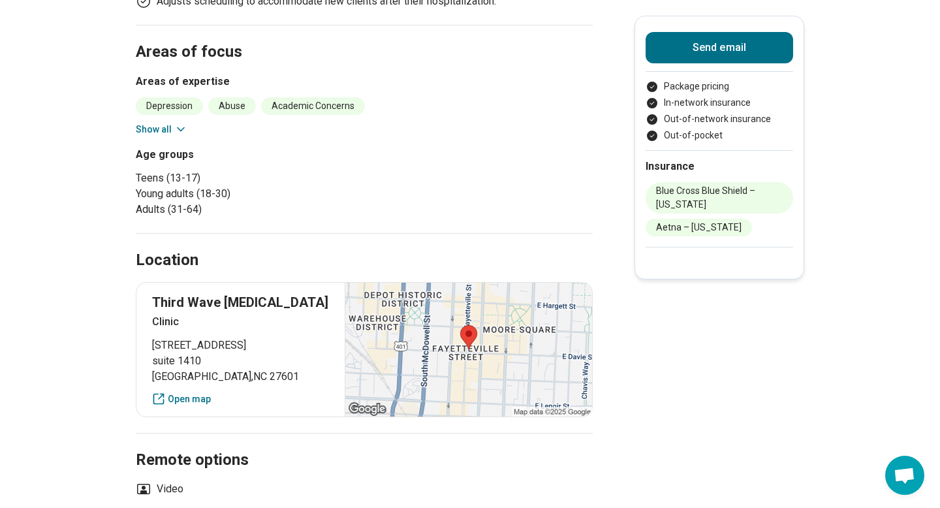
scroll to position [0, 0]
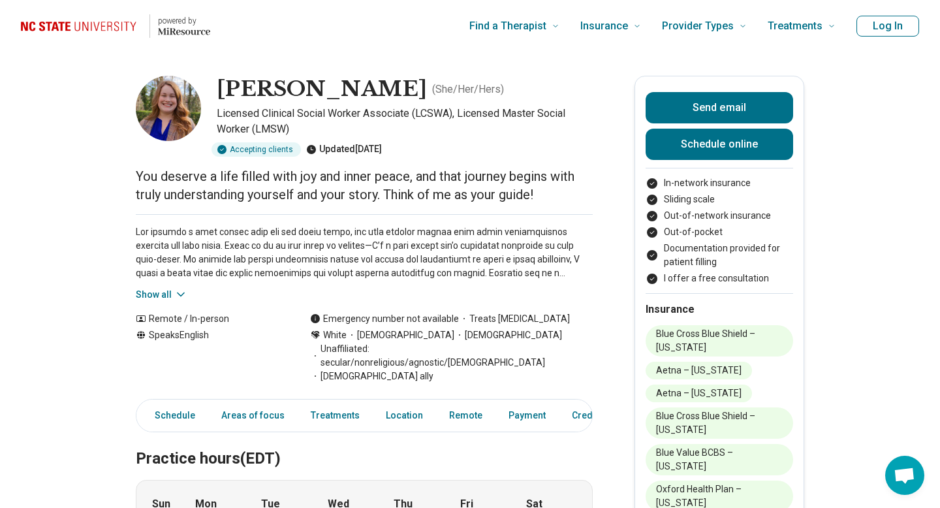
click at [174, 295] on icon at bounding box center [180, 294] width 13 height 13
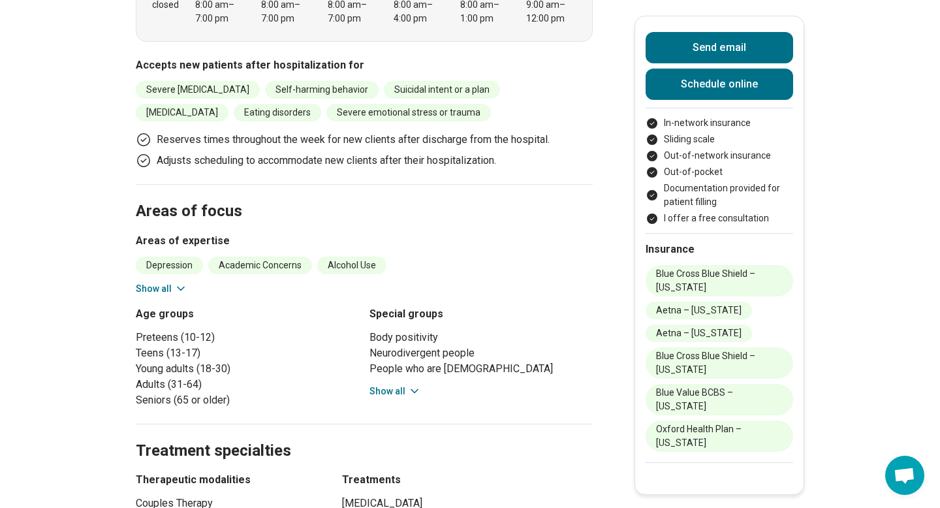
scroll to position [697, 0]
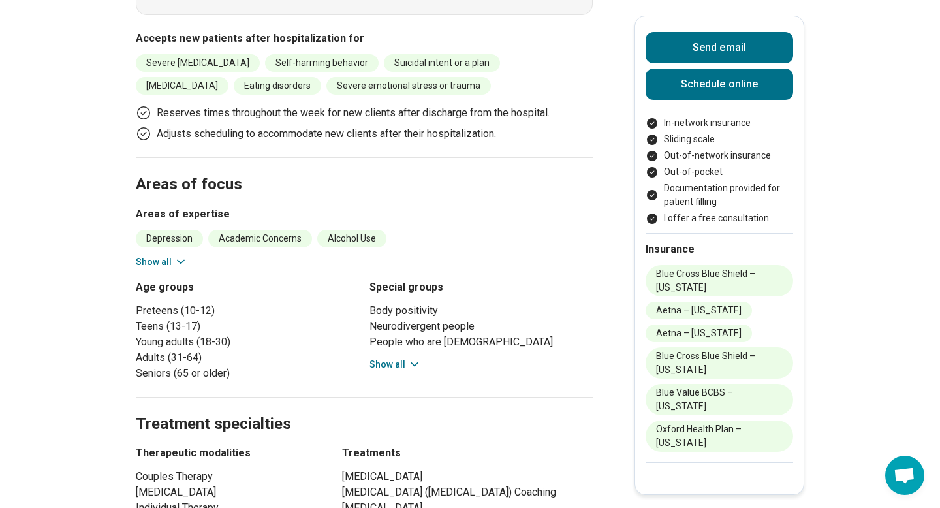
click at [170, 255] on button "Show all" at bounding box center [162, 262] width 52 height 14
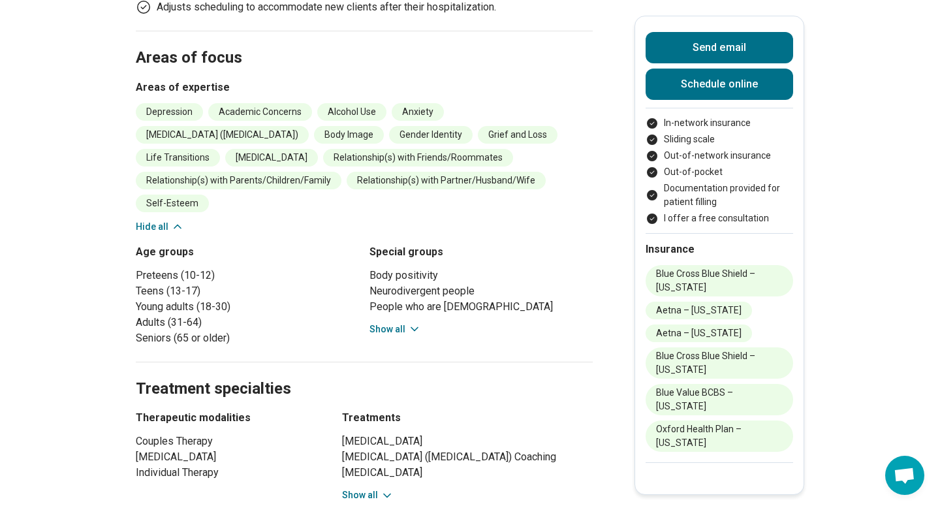
scroll to position [856, 0]
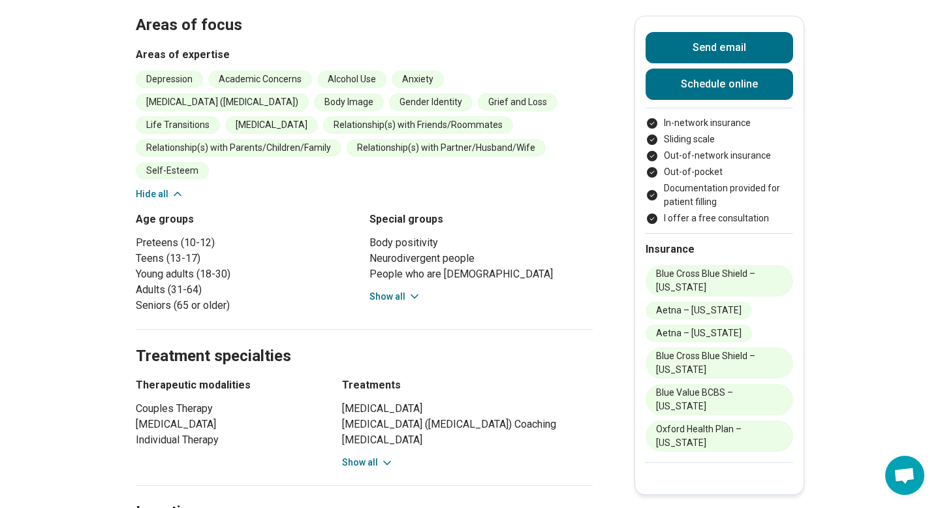
click at [406, 290] on button "Show all" at bounding box center [396, 297] width 52 height 14
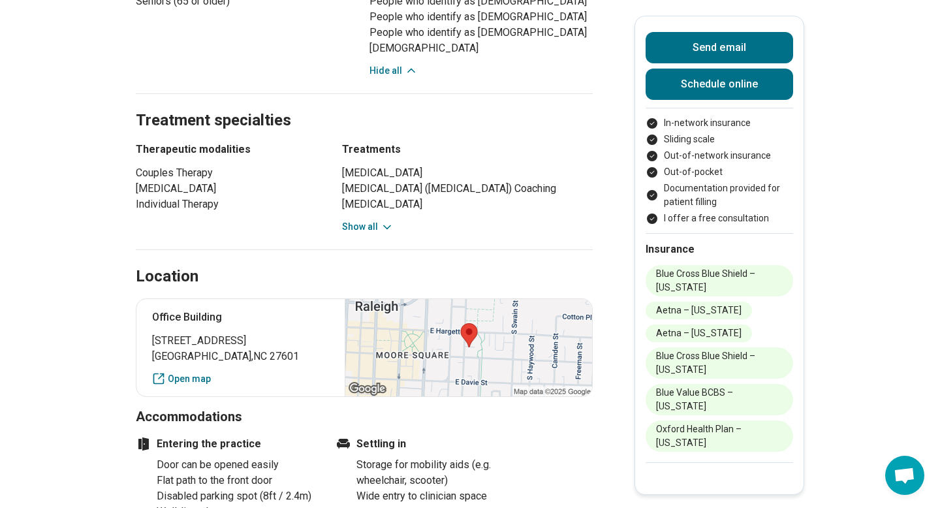
scroll to position [1156, 0]
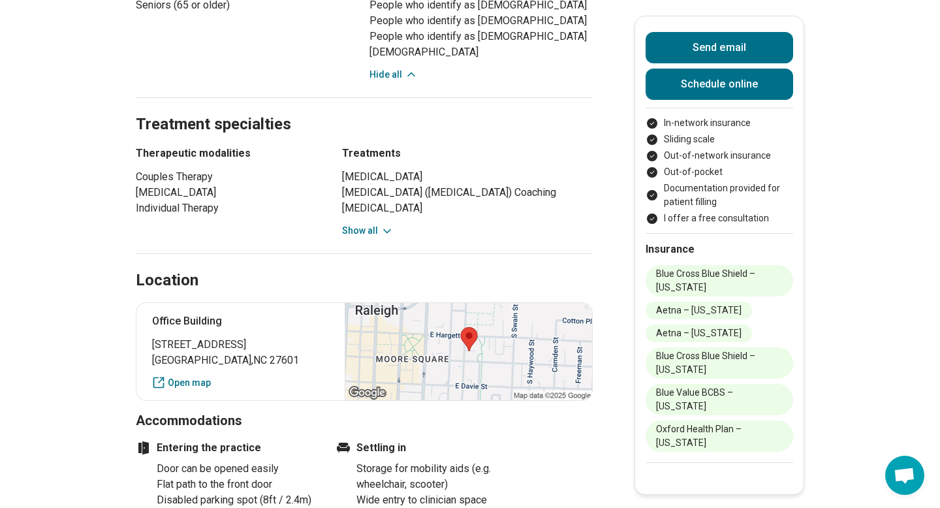
click at [374, 224] on button "Show all" at bounding box center [368, 231] width 52 height 14
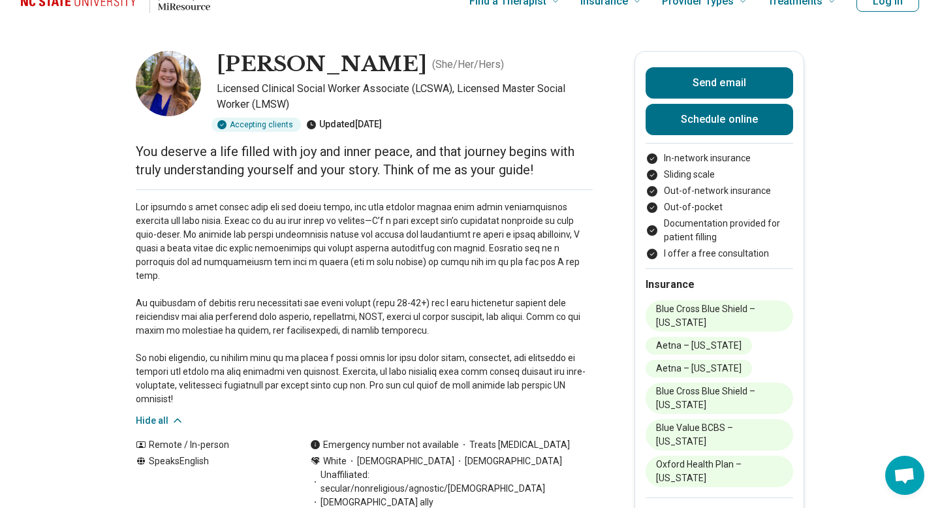
scroll to position [32, 0]
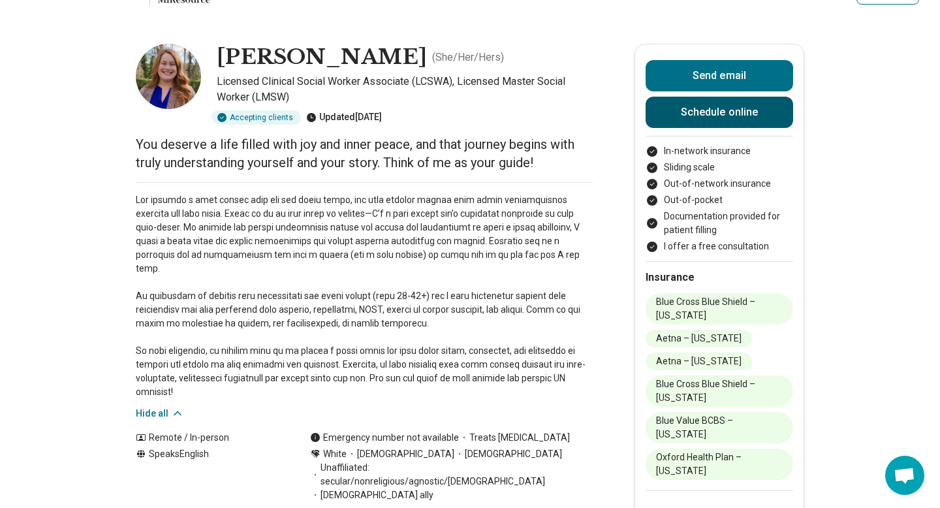
click at [735, 112] on link "Schedule online" at bounding box center [720, 112] width 148 height 31
